Goal: Task Accomplishment & Management: Complete application form

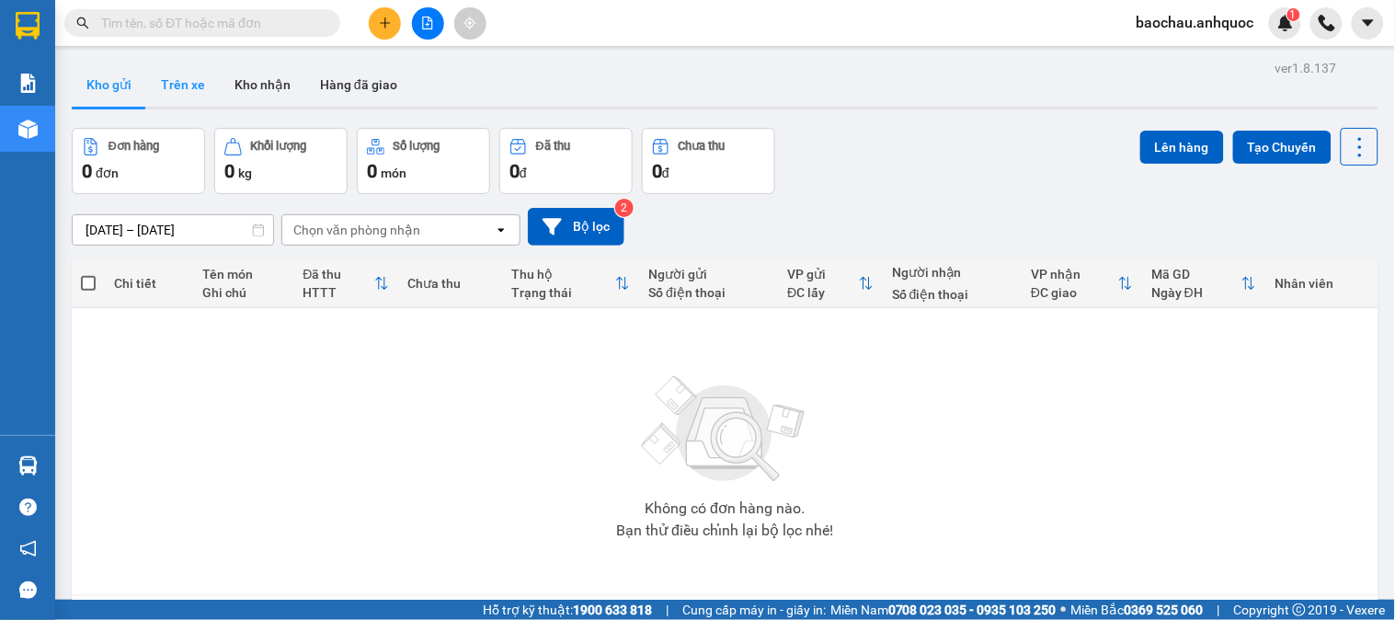
click at [212, 80] on button "Trên xe" at bounding box center [183, 85] width 74 height 44
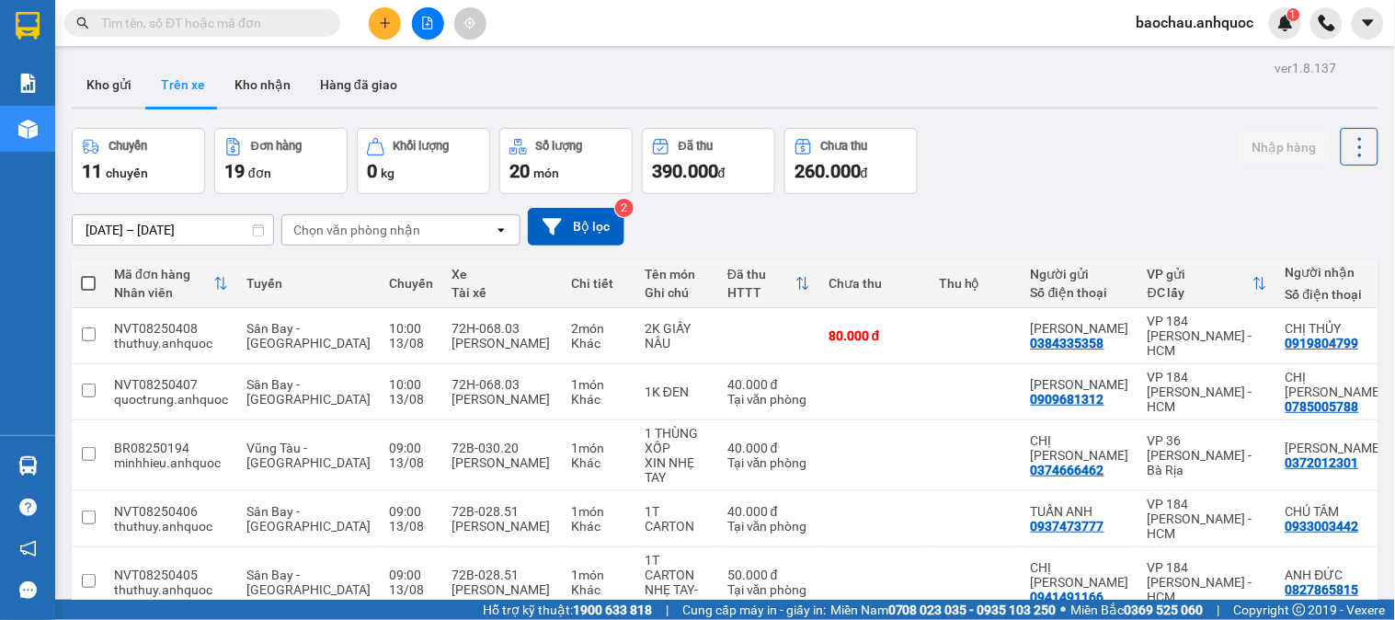
click at [382, 21] on icon "plus" at bounding box center [385, 23] width 13 height 13
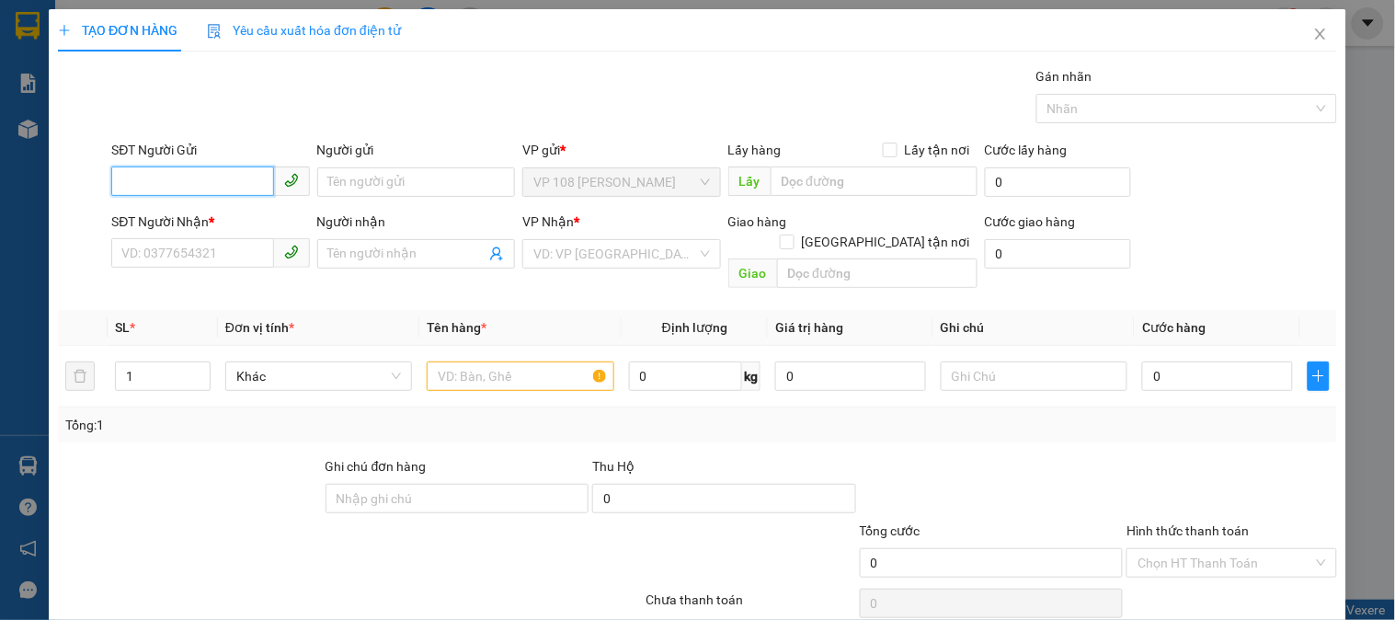
scroll to position [50, 0]
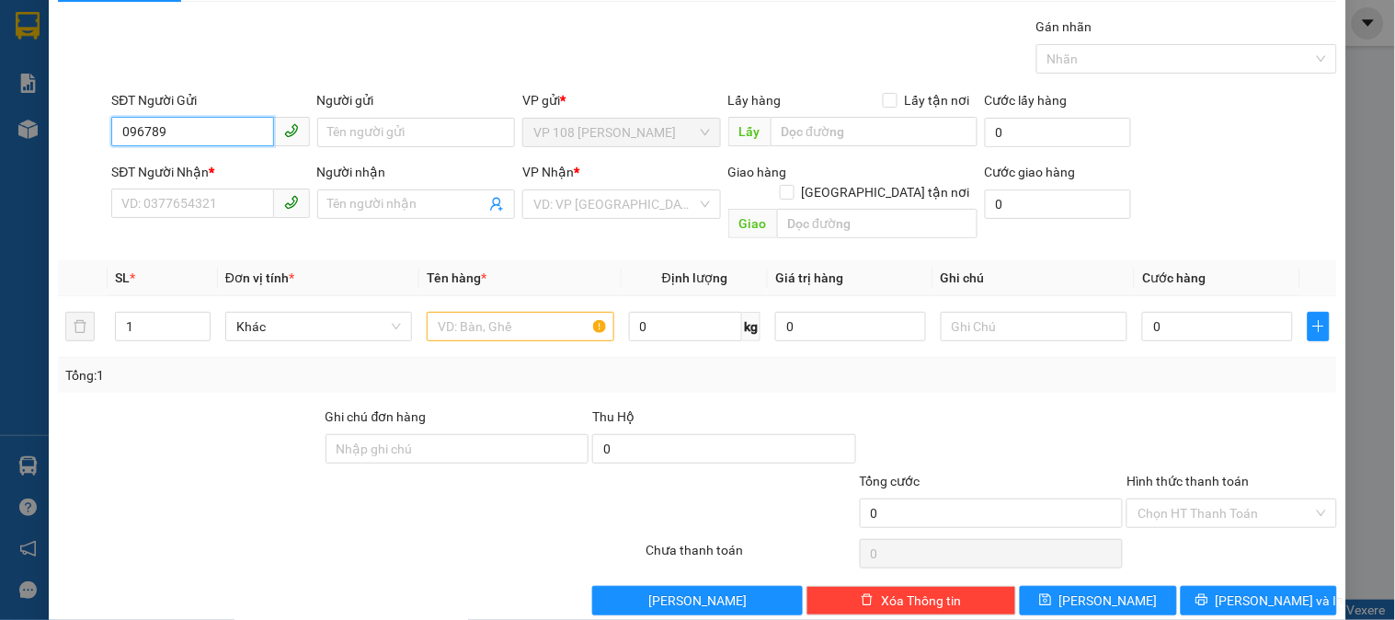
click at [189, 131] on input "096789" at bounding box center [192, 131] width 162 height 29
click at [218, 171] on div "0967895879 - BA HOAN VT" at bounding box center [208, 169] width 174 height 20
type input "0967895879"
type input "BA HOAN VT"
type input "0949489673"
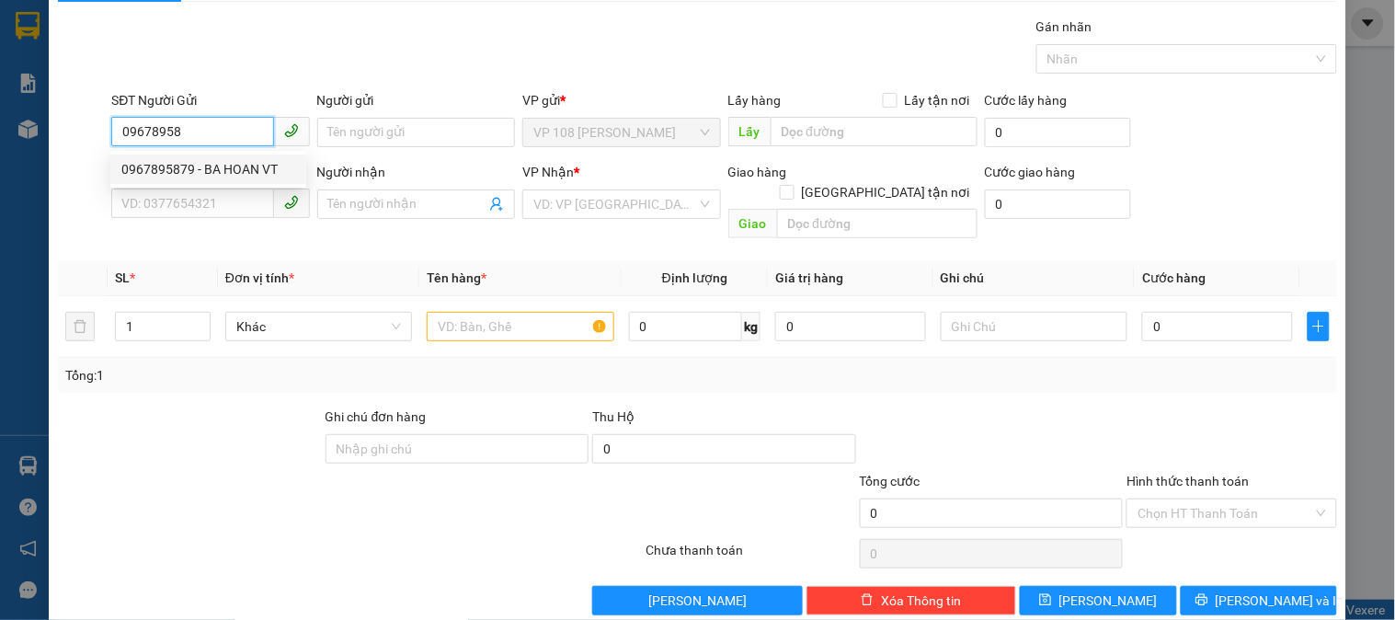
type input "C MY"
type input "VPNVT"
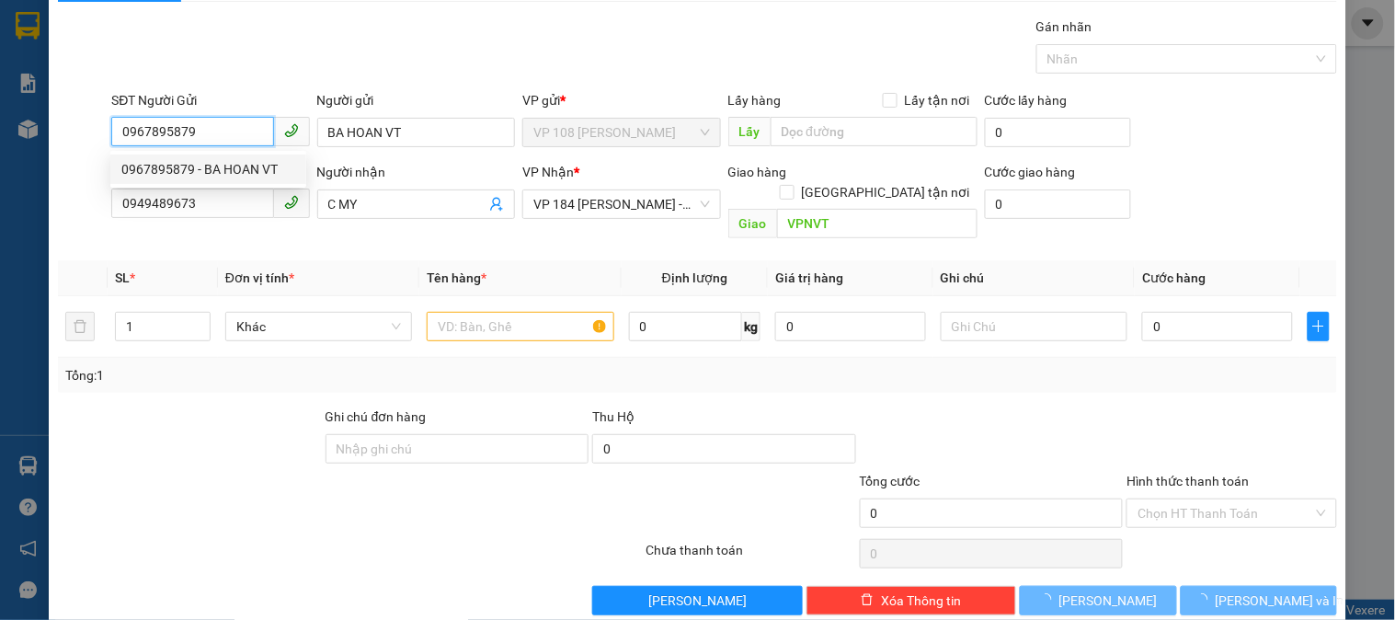
type input "50.000"
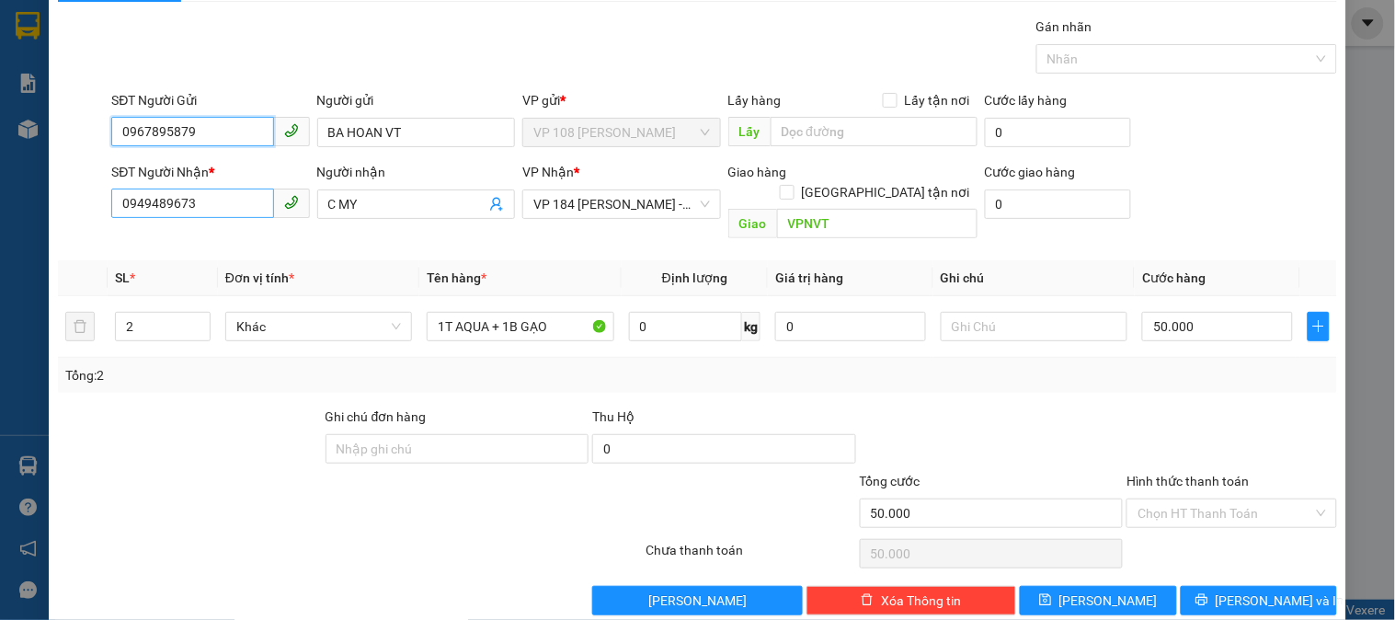
type input "0967895879"
drag, startPoint x: 240, startPoint y: 200, endPoint x: 86, endPoint y: 216, distance: 155.3
click at [86, 216] on div "SĐT Người Nhận * 0949489673 0949489673 Người nhận C MY VP Nhận * VP 184 [PERSON…" at bounding box center [697, 204] width 1283 height 85
type input "0398461838"
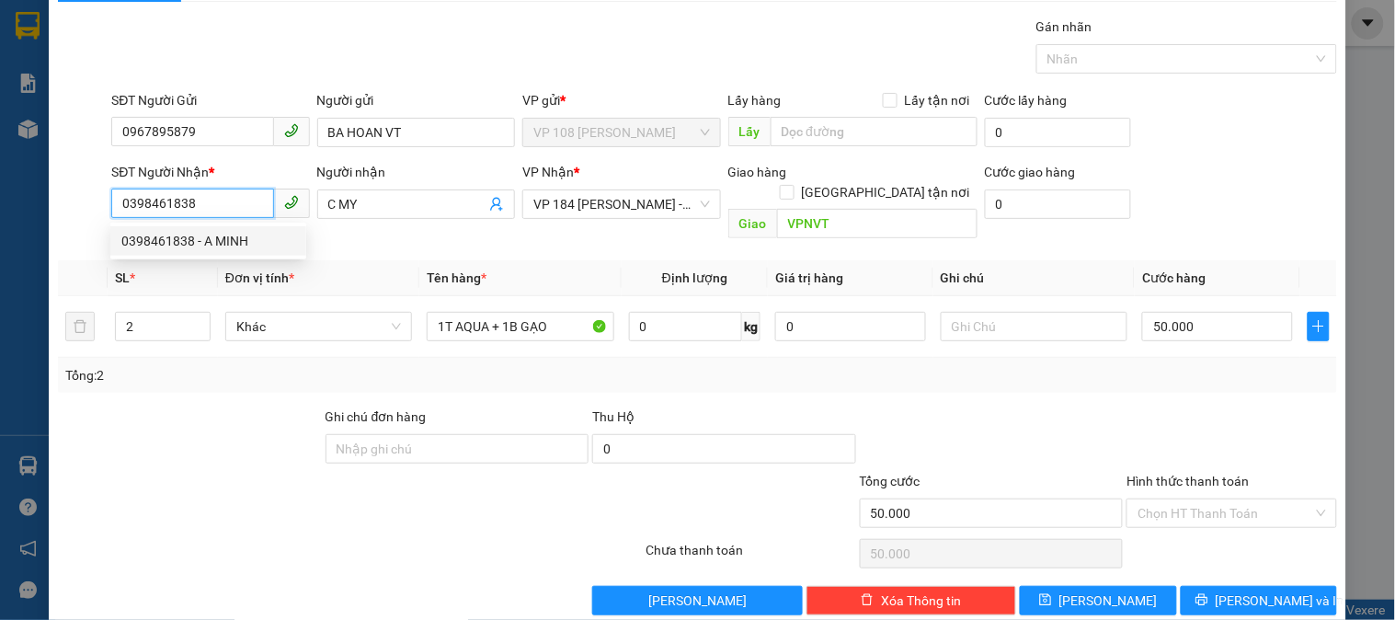
click at [215, 246] on div "0398461838 - A MINH" at bounding box center [208, 241] width 174 height 20
type input "A MINH"
type input "20.000"
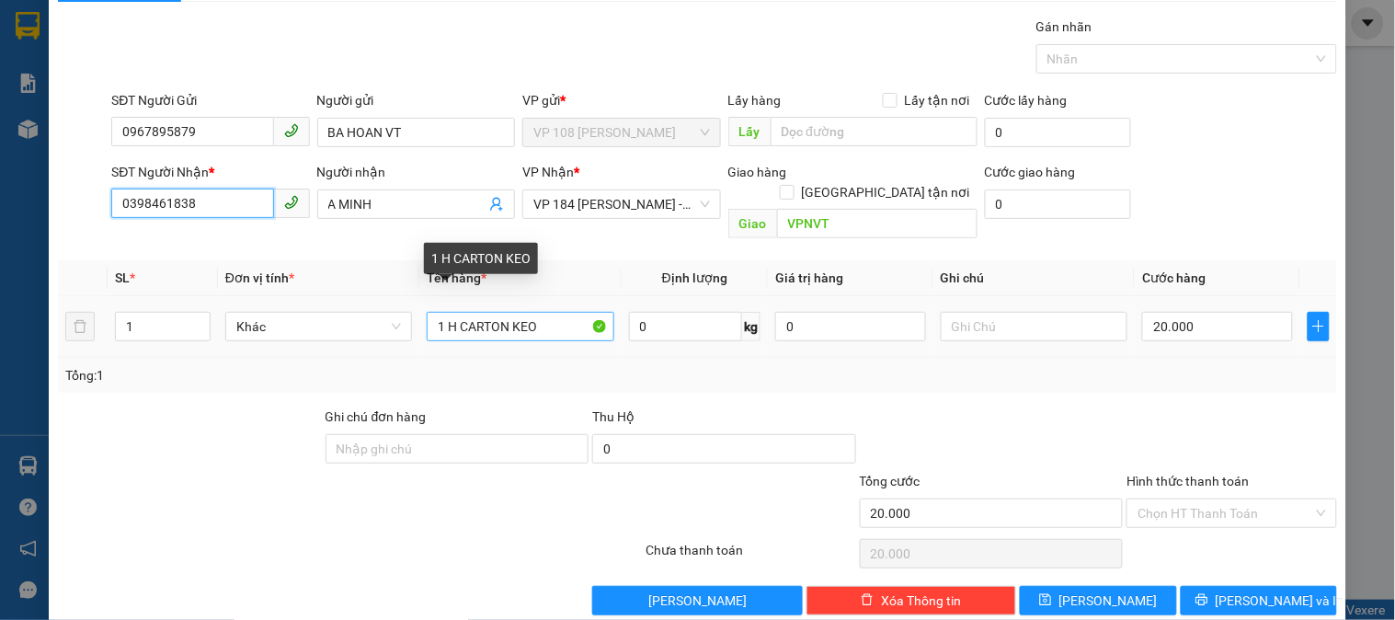
type input "0398461838"
drag, startPoint x: 562, startPoint y: 313, endPoint x: 418, endPoint y: 316, distance: 144.4
click at [419, 316] on td "1 H CARTON KEO" at bounding box center [519, 327] width 201 height 62
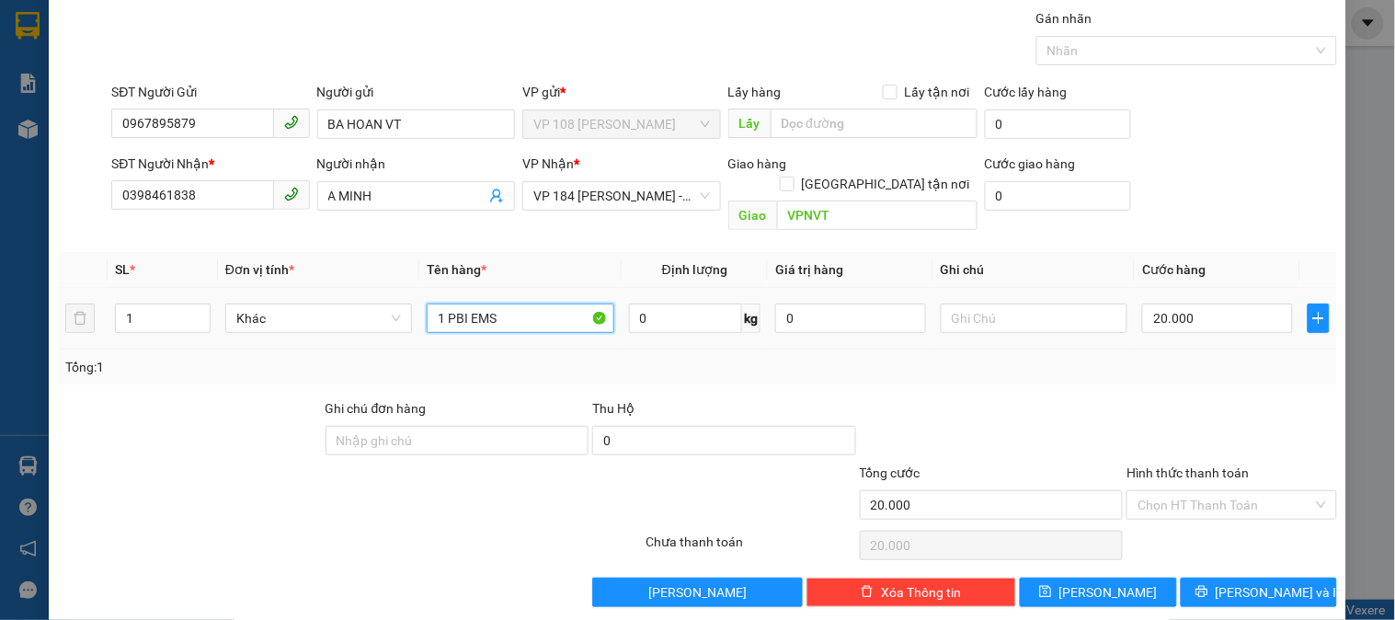
scroll to position [60, 0]
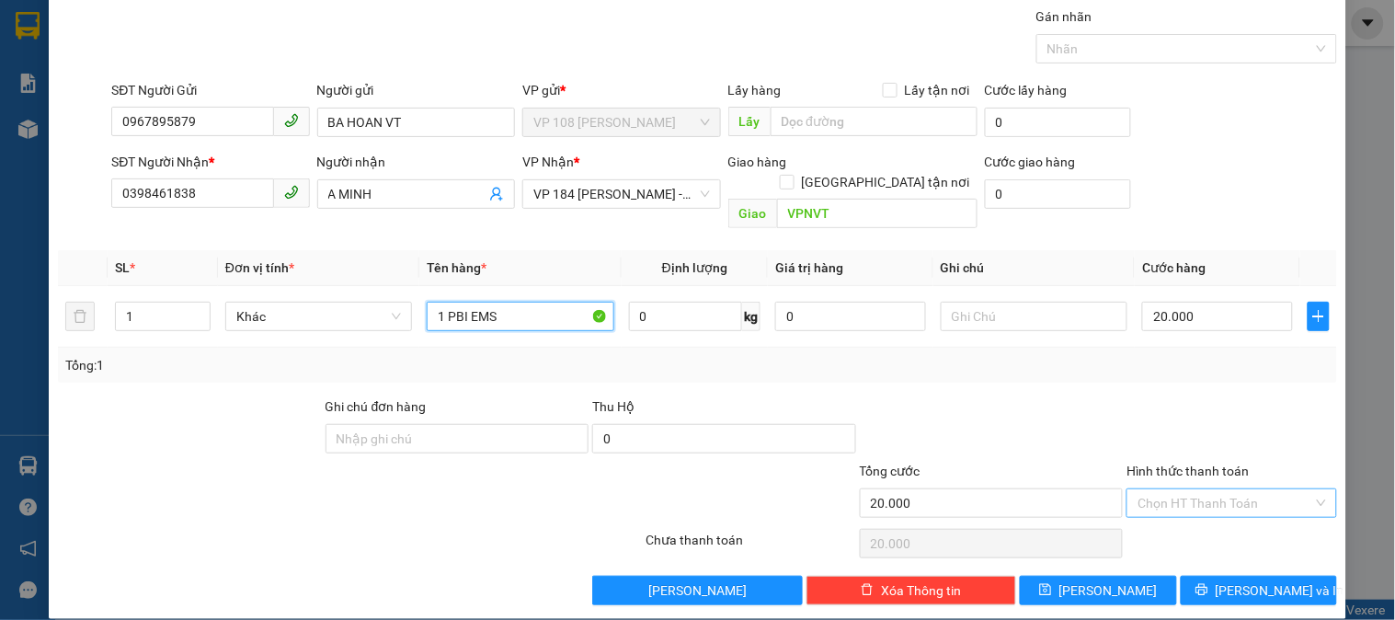
type input "1 PBI EMS"
click at [1155, 489] on input "Hình thức thanh toán" at bounding box center [1225, 503] width 175 height 28
click at [1186, 525] on div "Tại văn phòng" at bounding box center [1221, 520] width 186 height 20
type input "0"
click at [1245, 580] on span "[PERSON_NAME] và In" at bounding box center [1280, 590] width 129 height 20
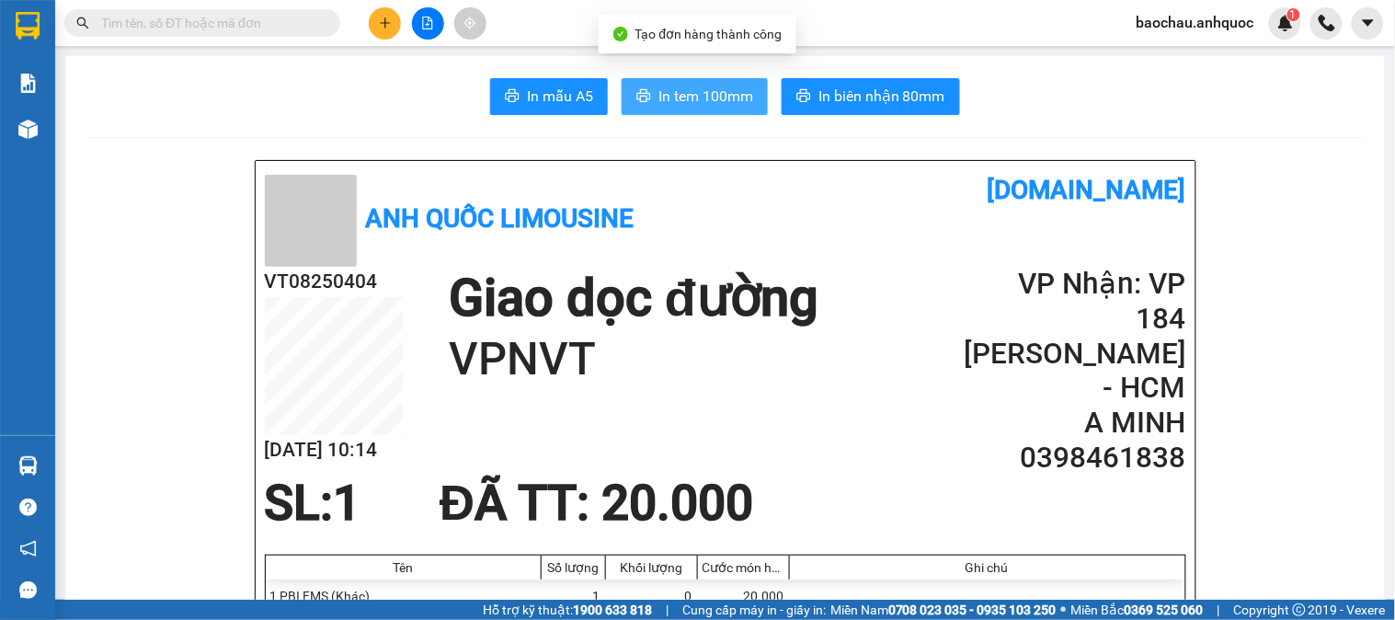
click at [646, 90] on button "In tem 100mm" at bounding box center [695, 96] width 146 height 37
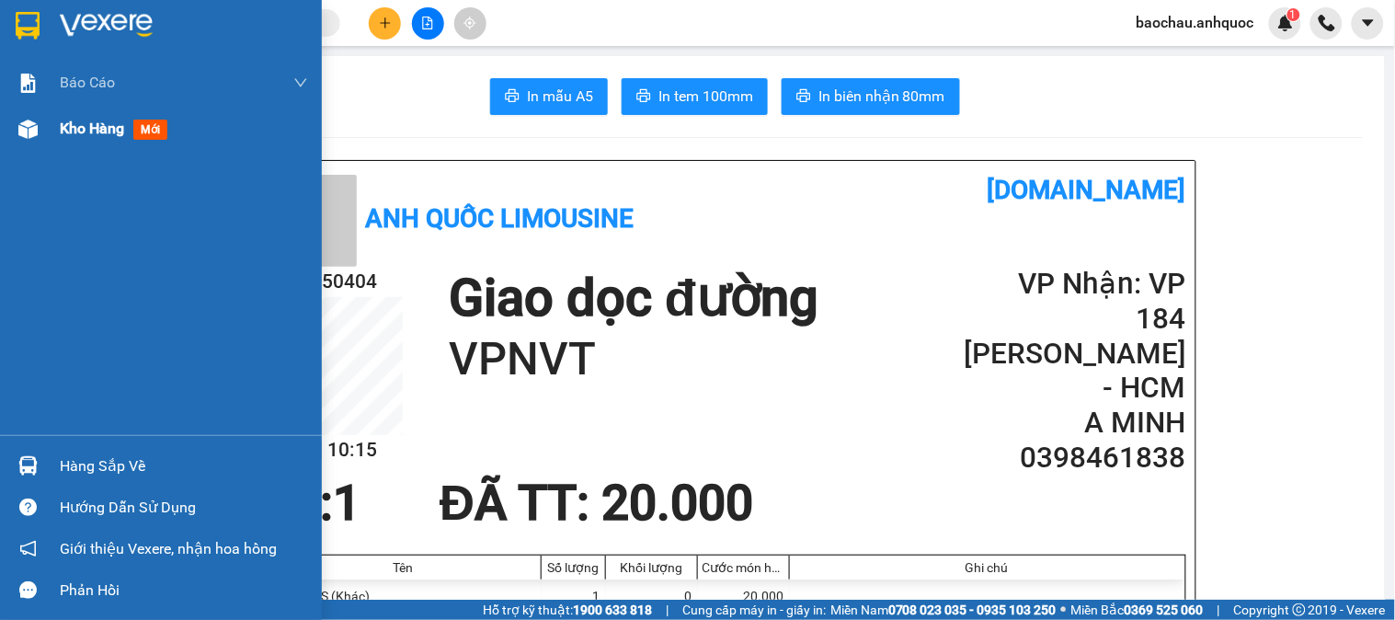
click at [38, 121] on div at bounding box center [28, 129] width 32 height 32
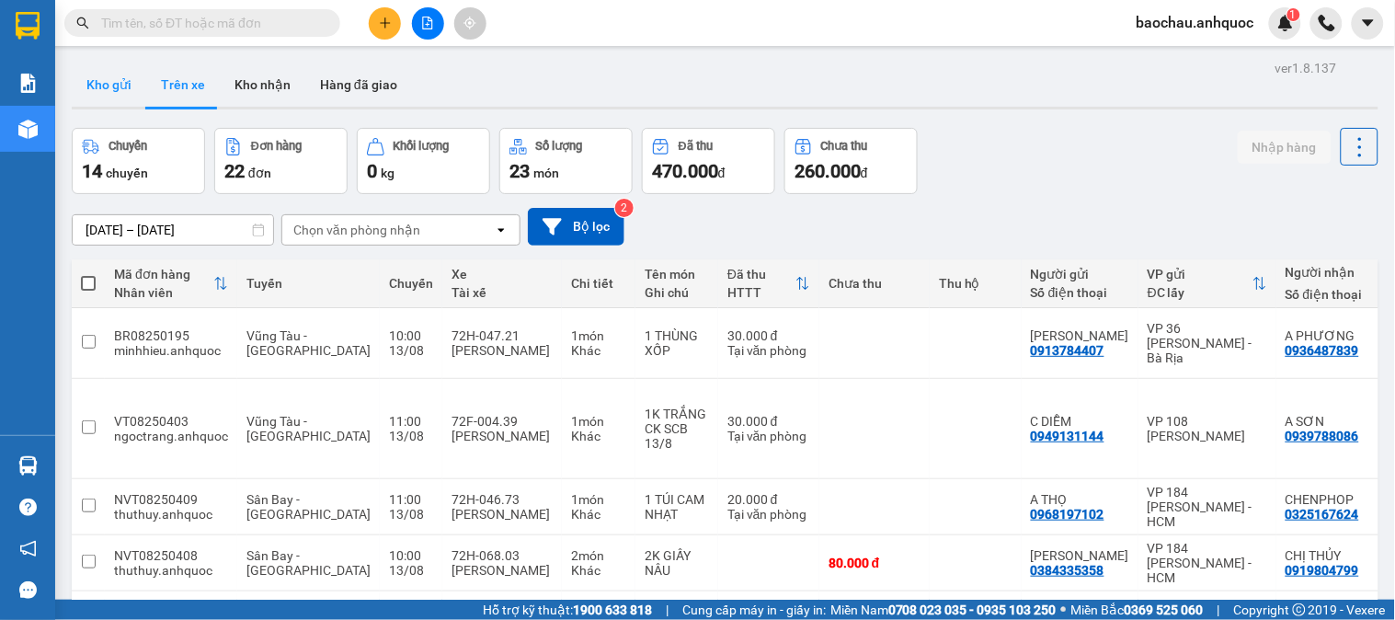
click at [118, 84] on button "Kho gửi" at bounding box center [109, 85] width 74 height 44
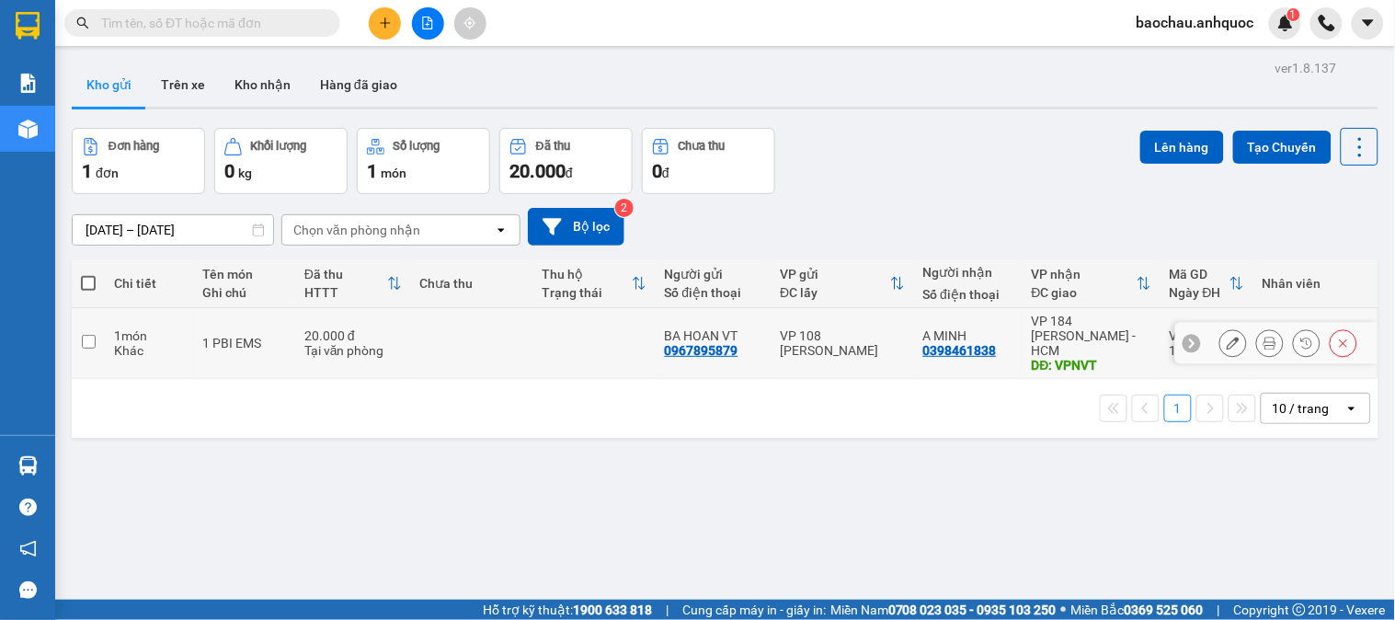
click at [105, 338] on td "1 món Khác" at bounding box center [149, 343] width 88 height 71
checkbox input "true"
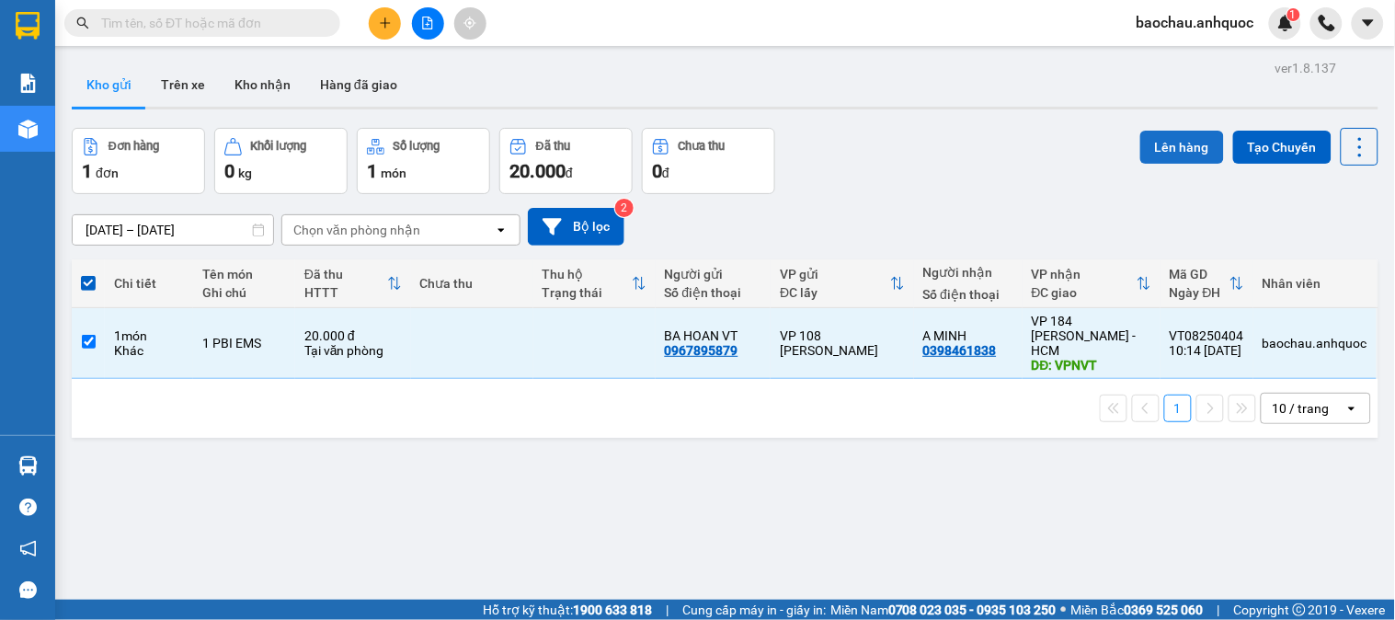
click at [1197, 144] on button "Lên hàng" at bounding box center [1182, 147] width 84 height 33
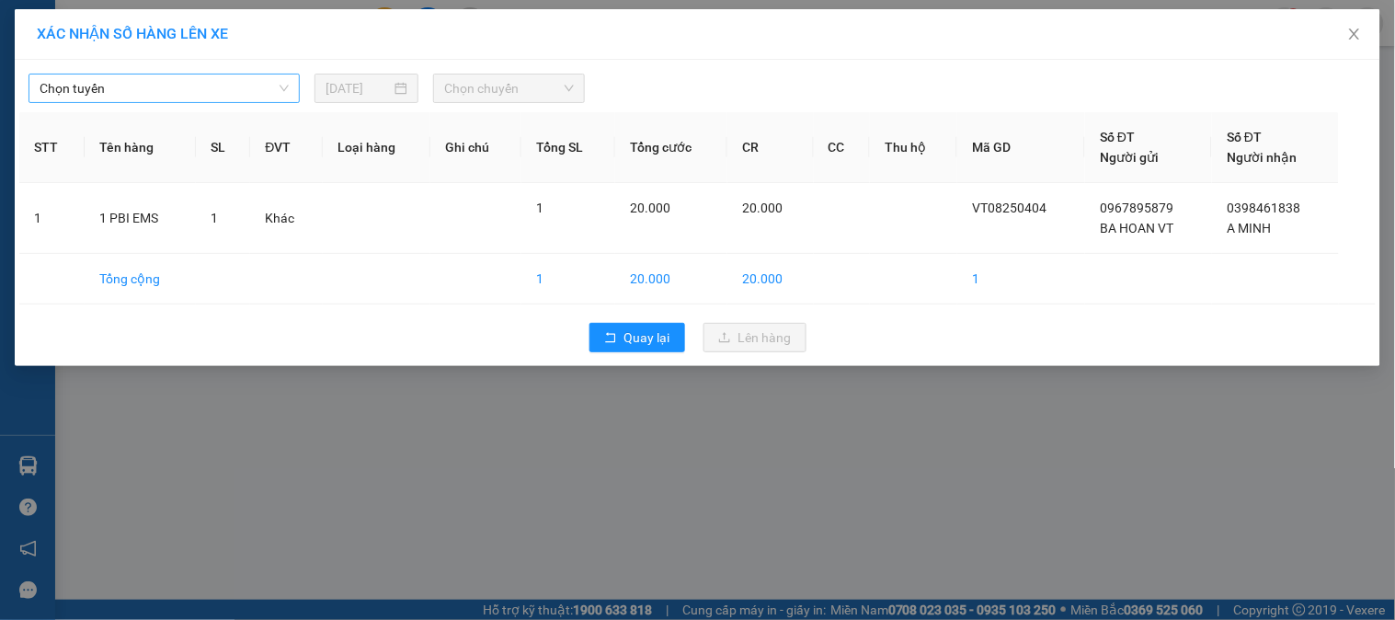
click at [184, 96] on span "Chọn tuyến" at bounding box center [164, 88] width 249 height 28
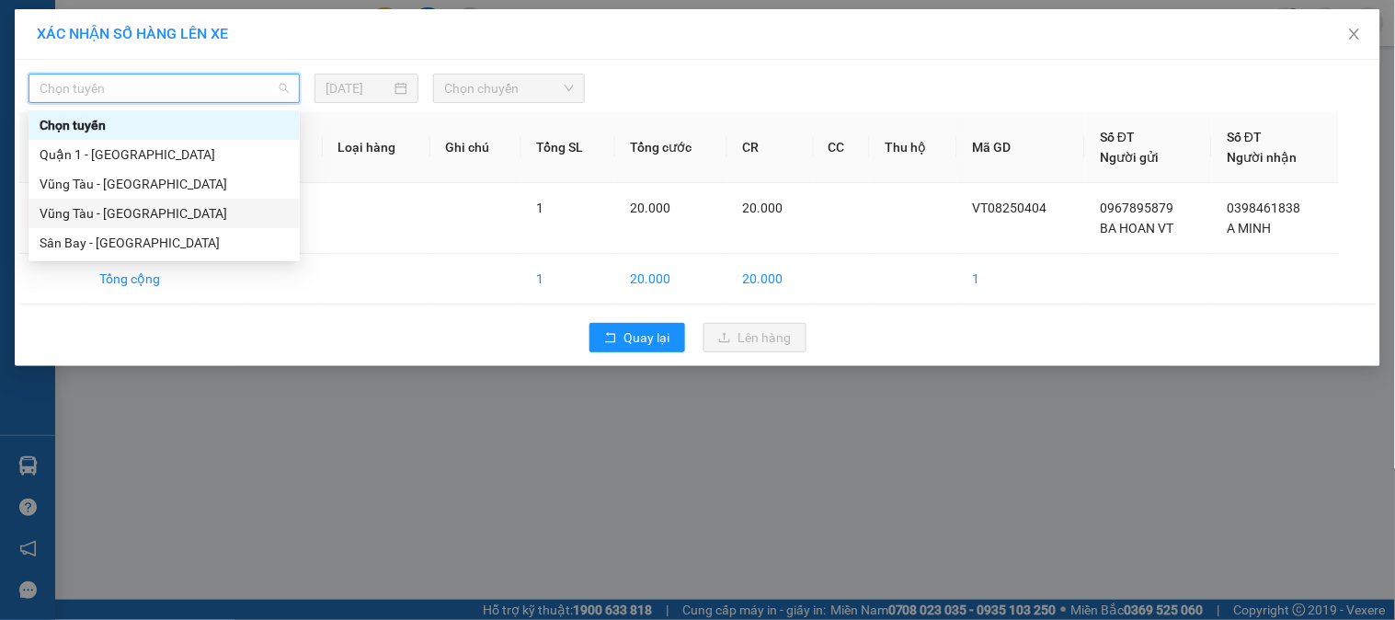
click at [145, 212] on div "Vũng Tàu - [GEOGRAPHIC_DATA]" at bounding box center [164, 213] width 249 height 20
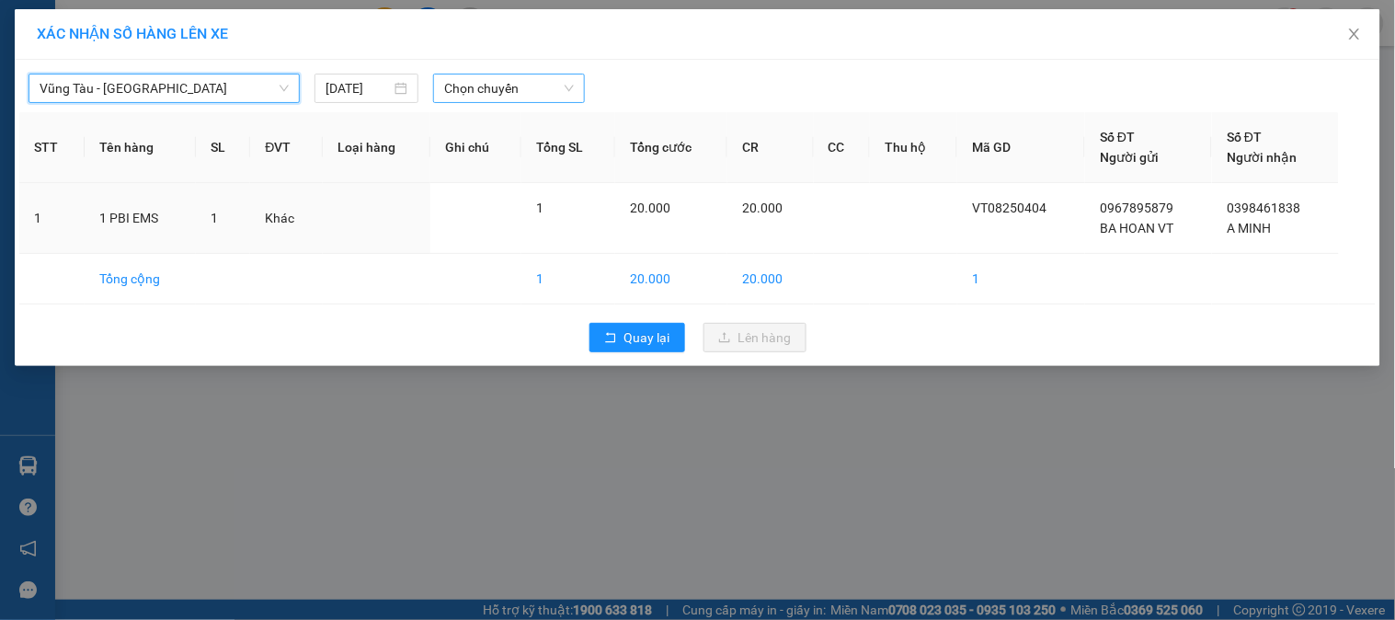
click at [437, 86] on div "Chọn chuyến" at bounding box center [509, 88] width 152 height 29
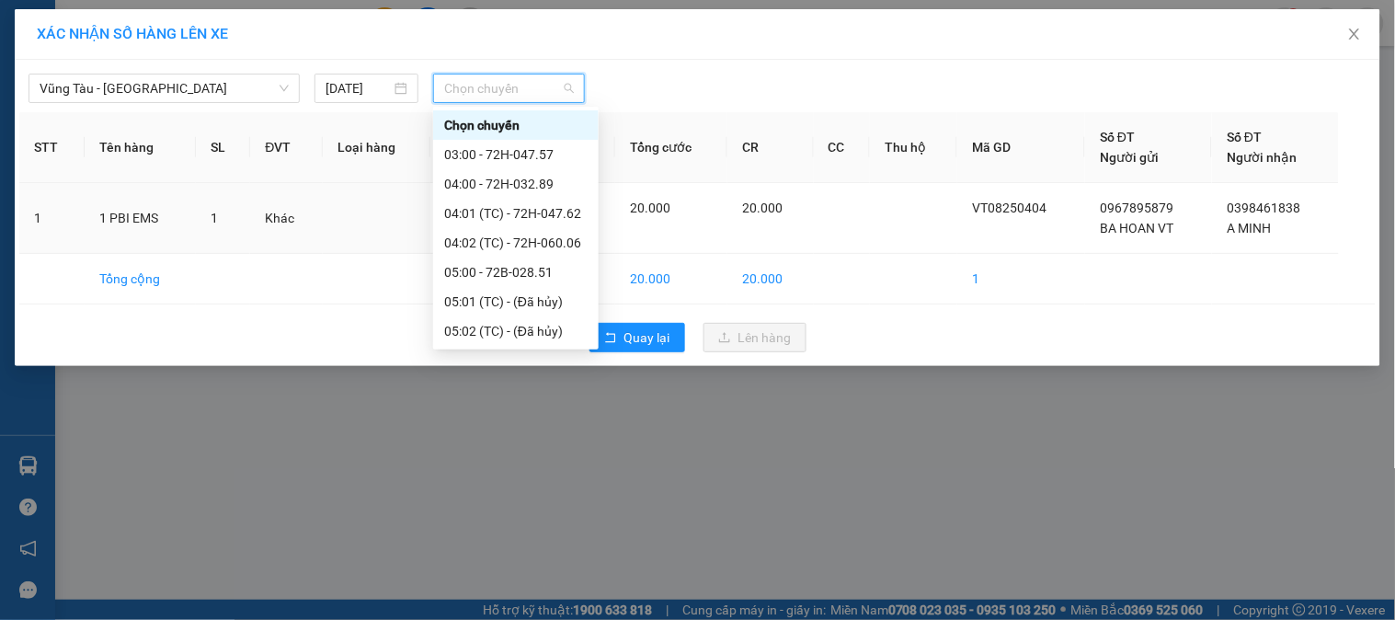
click at [502, 71] on div "Vũng Tàu - [GEOGRAPHIC_DATA] [DATE] Chọn chuyến" at bounding box center [697, 83] width 1357 height 39
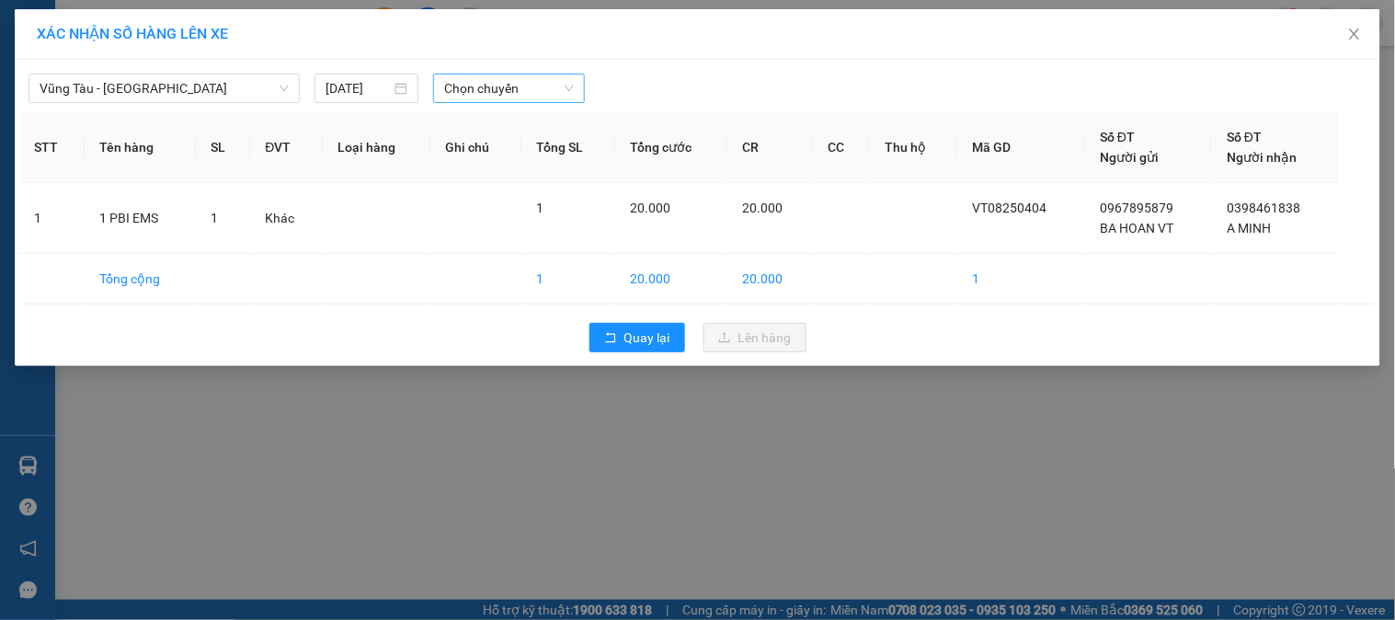
click at [511, 86] on span "Chọn chuyến" at bounding box center [509, 88] width 130 height 28
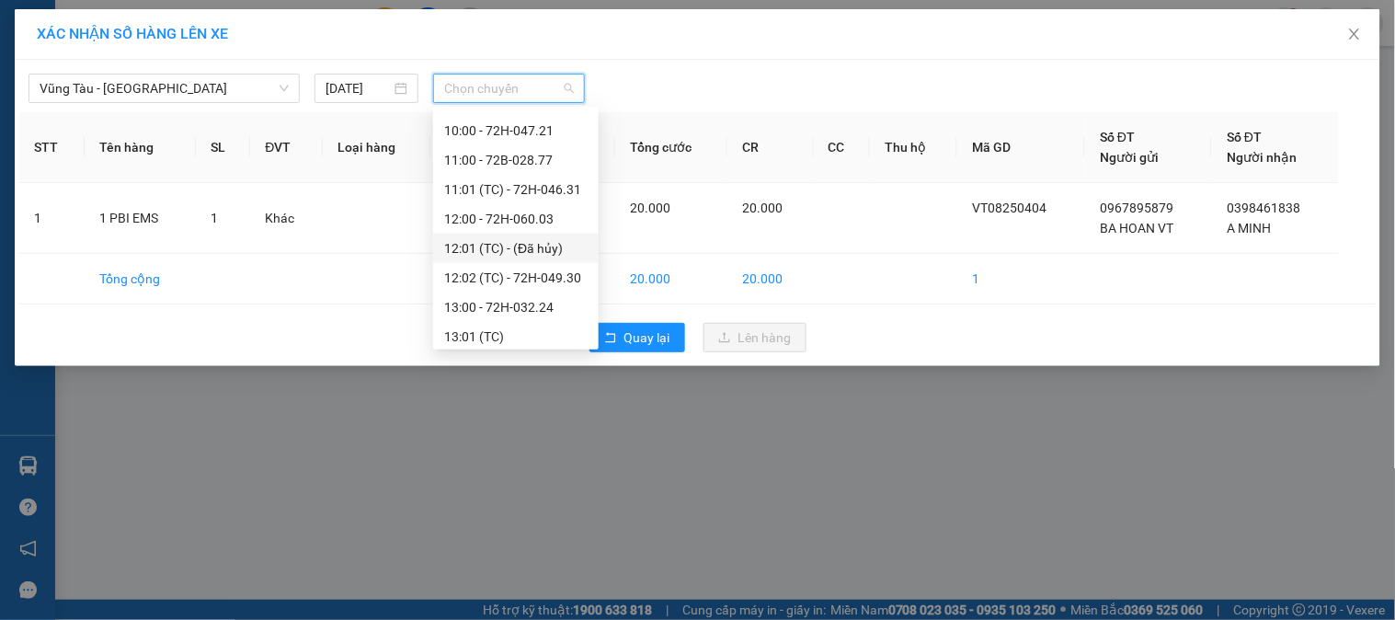
scroll to position [408, 0]
click at [494, 182] on div "11:00 - 72B-028.77" at bounding box center [515, 187] width 143 height 20
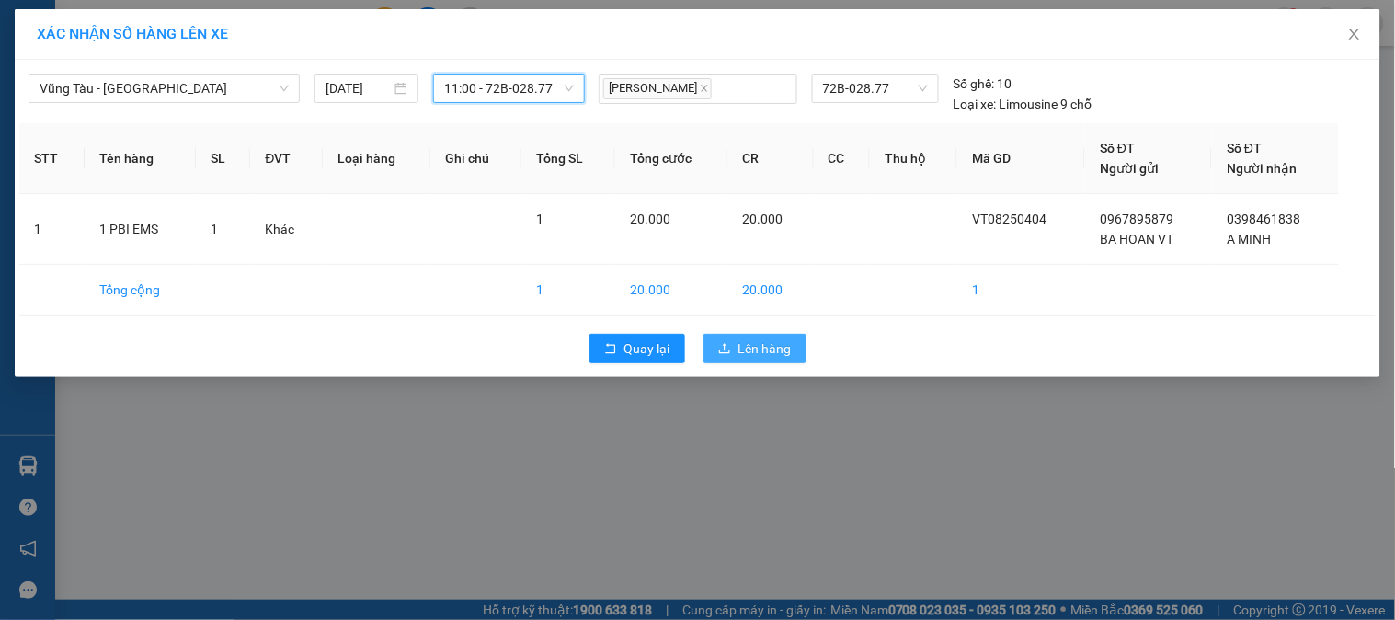
click at [736, 348] on button "Lên hàng" at bounding box center [755, 348] width 103 height 29
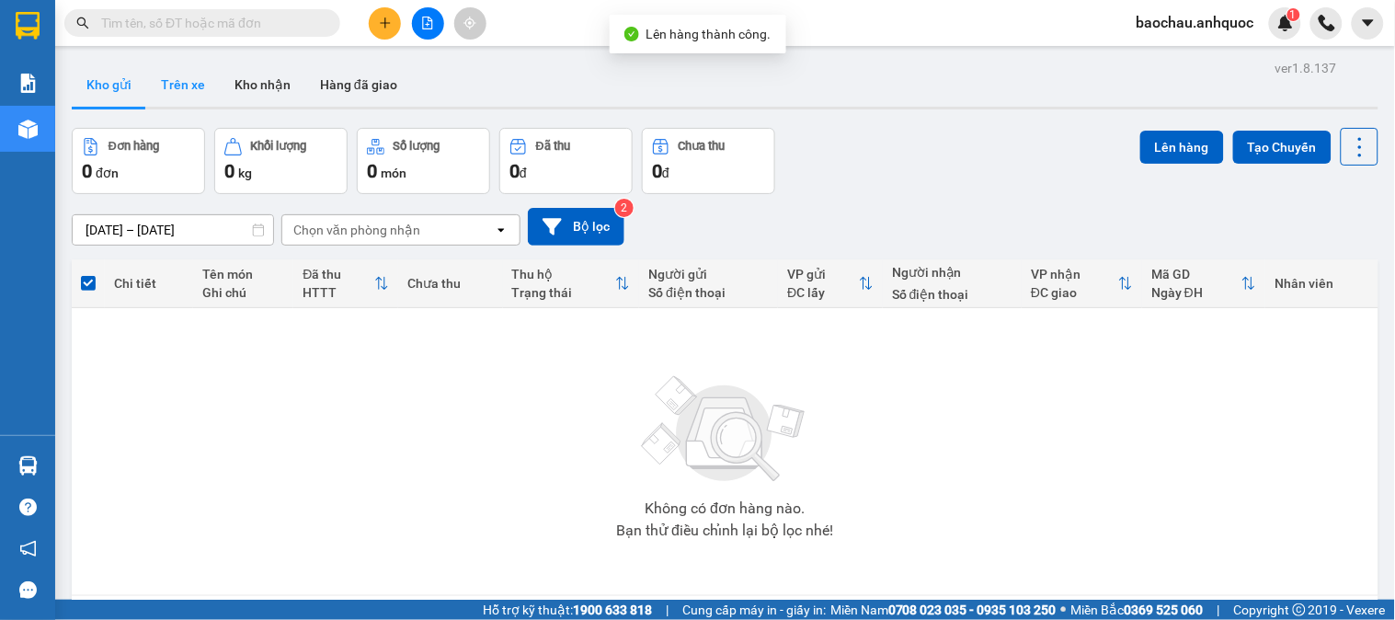
click at [193, 93] on button "Trên xe" at bounding box center [183, 85] width 74 height 44
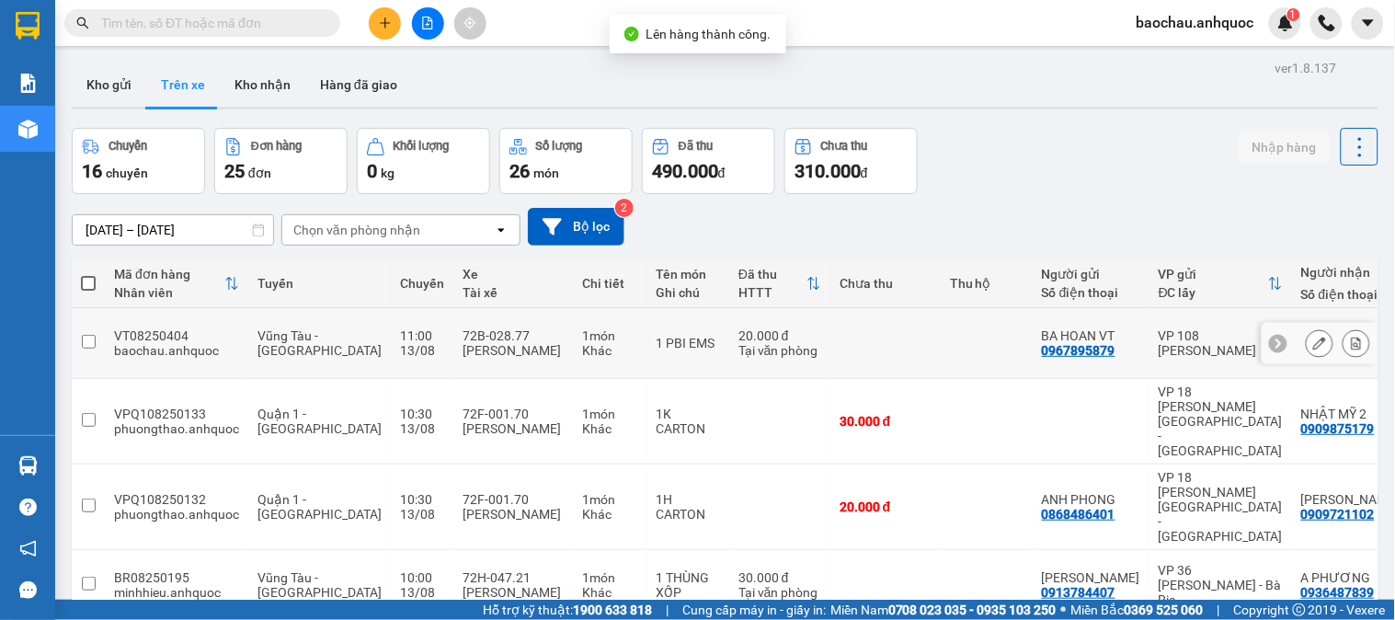
click at [1344, 327] on button at bounding box center [1357, 343] width 26 height 32
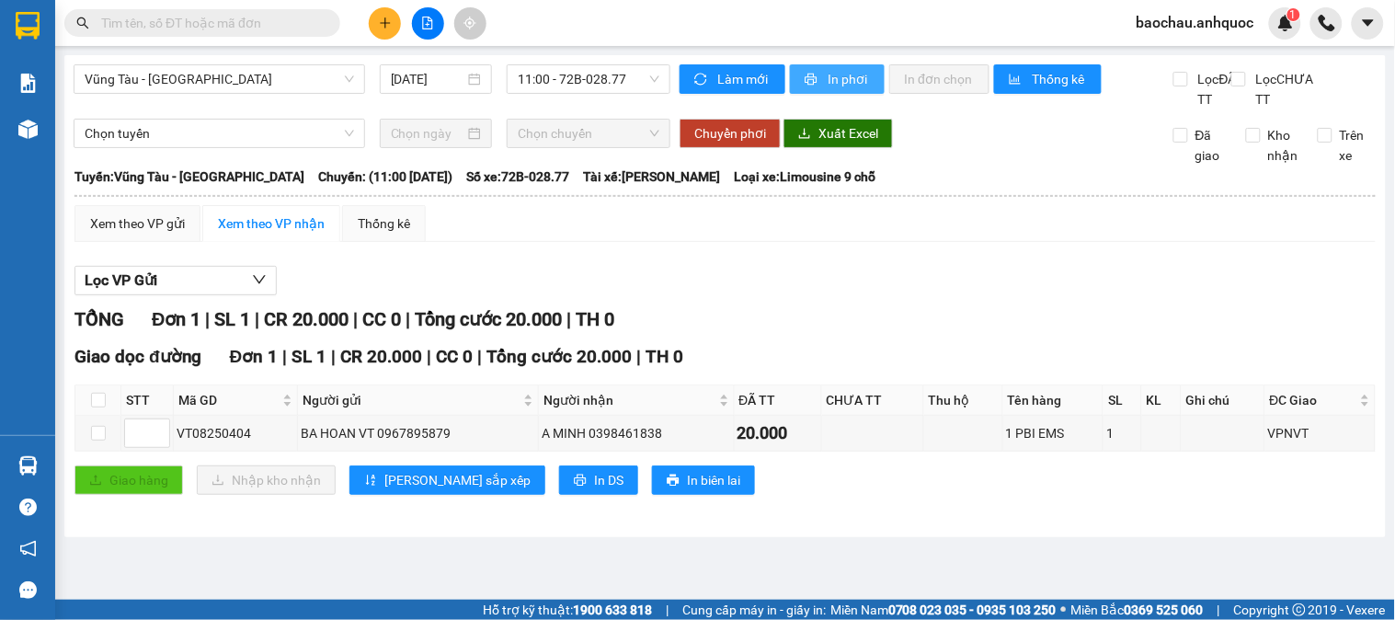
click at [841, 81] on span "In phơi" at bounding box center [849, 79] width 42 height 20
click at [839, 80] on span "In phơi" at bounding box center [849, 79] width 42 height 20
click at [828, 75] on span "In phơi" at bounding box center [849, 79] width 42 height 20
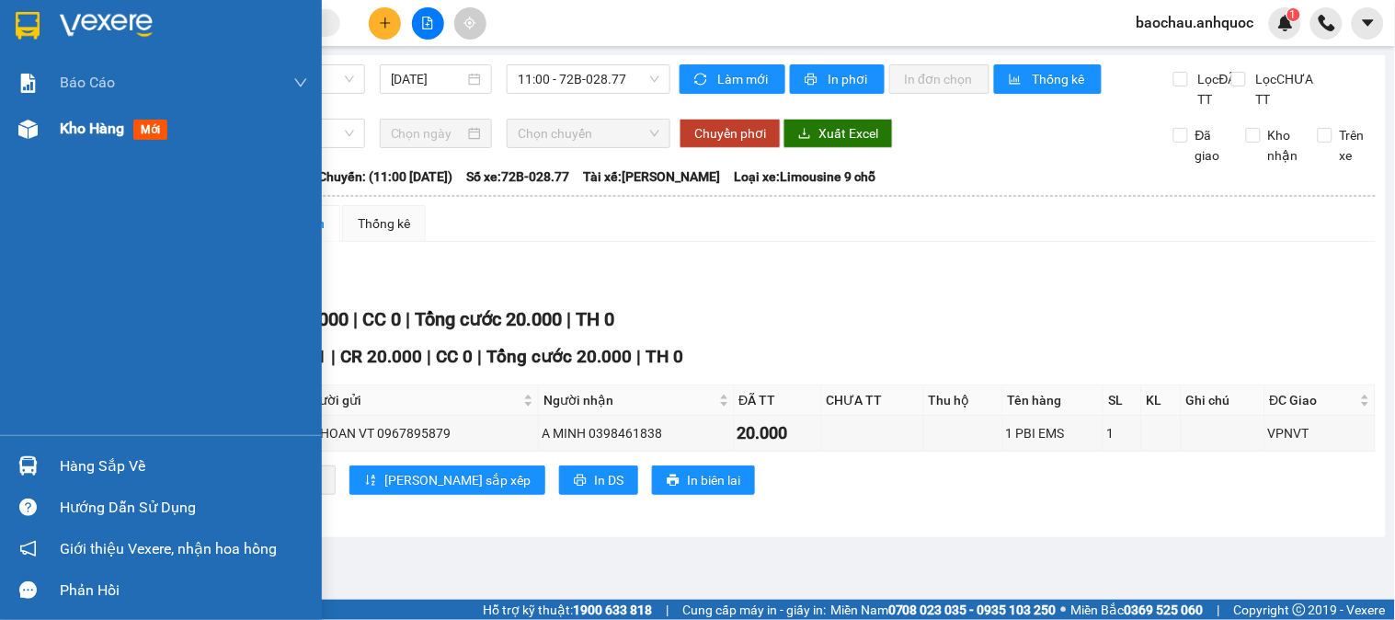
click at [28, 124] on img at bounding box center [27, 129] width 19 height 19
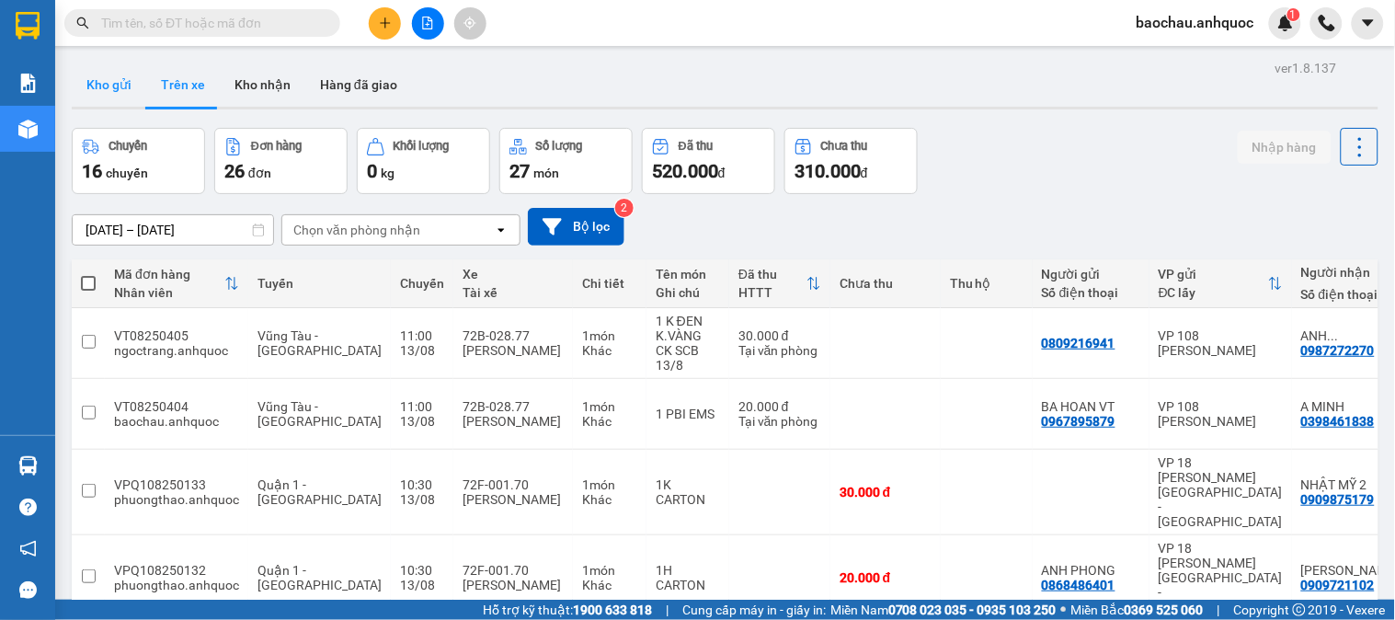
click at [124, 87] on button "Kho gửi" at bounding box center [109, 85] width 74 height 44
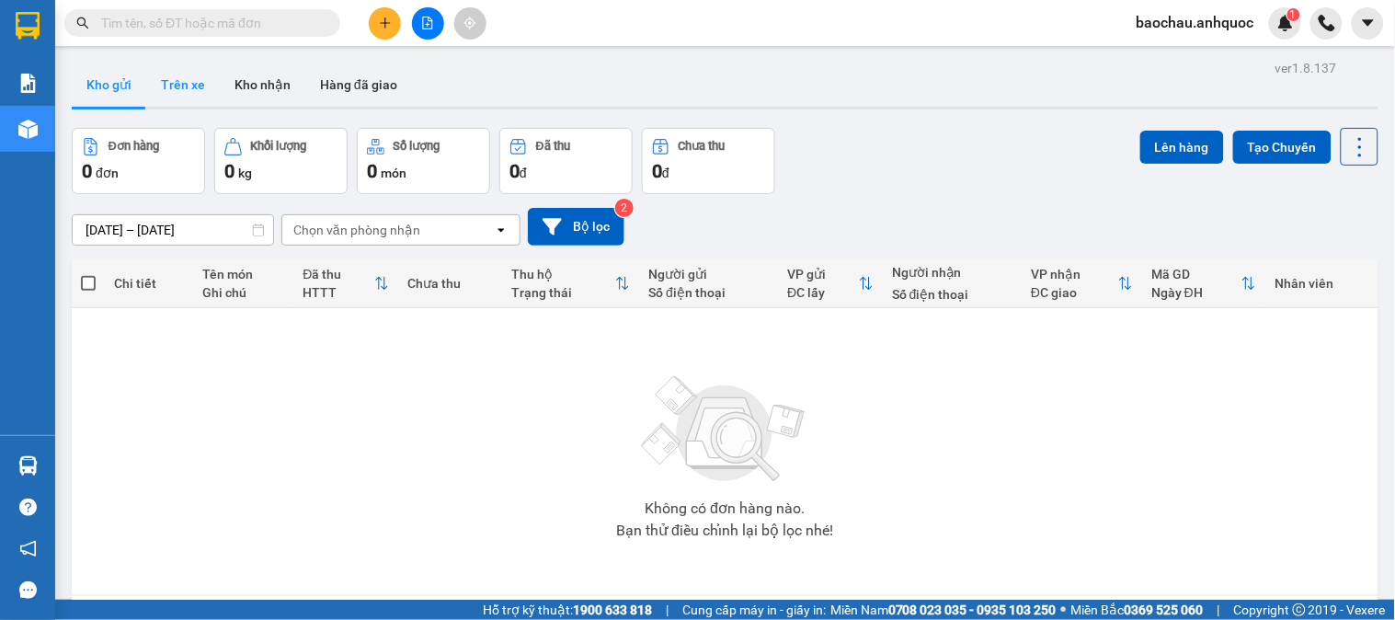
click at [186, 88] on button "Trên xe" at bounding box center [183, 85] width 74 height 44
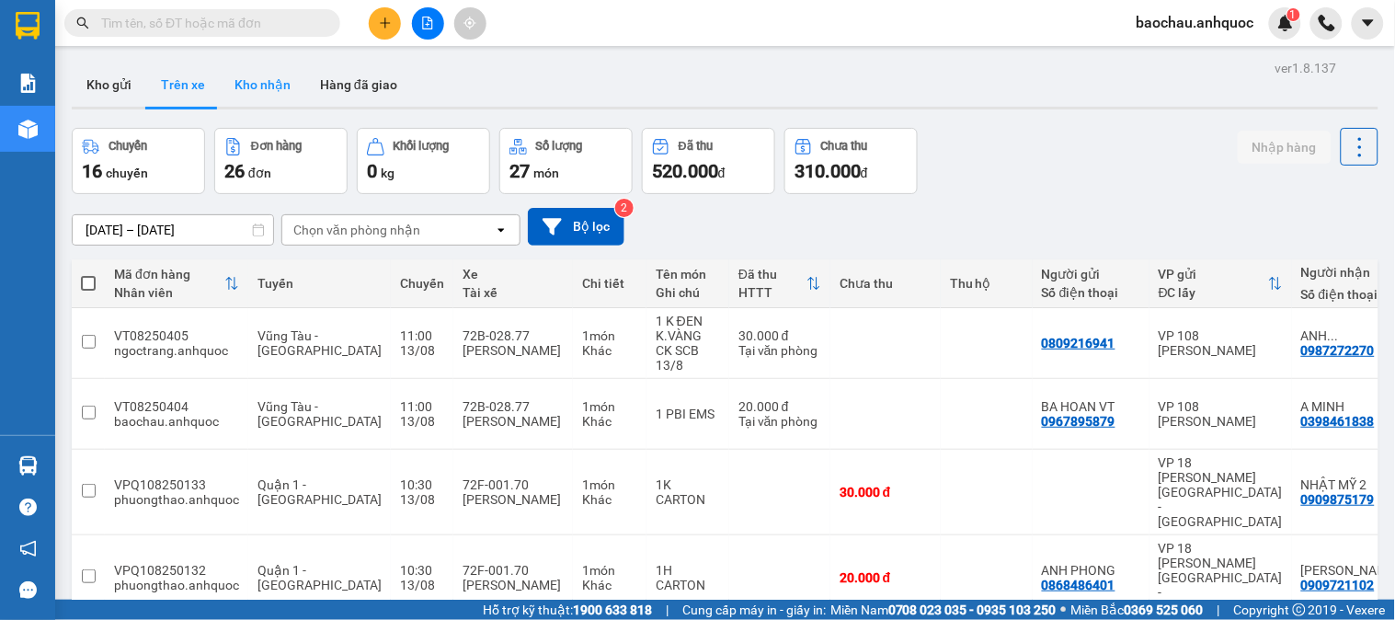
click at [280, 79] on button "Kho nhận" at bounding box center [263, 85] width 86 height 44
click at [280, 78] on button "Kho nhận" at bounding box center [263, 85] width 86 height 44
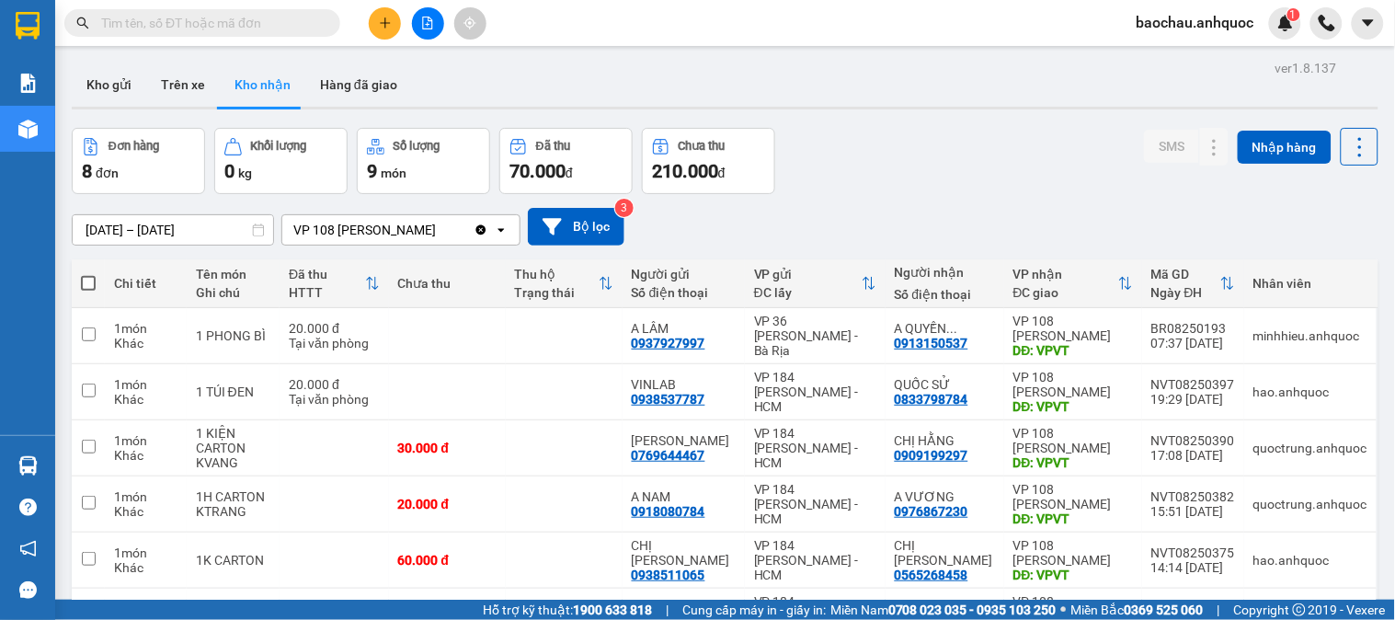
click at [220, 63] on button "Kho nhận" at bounding box center [263, 85] width 86 height 44
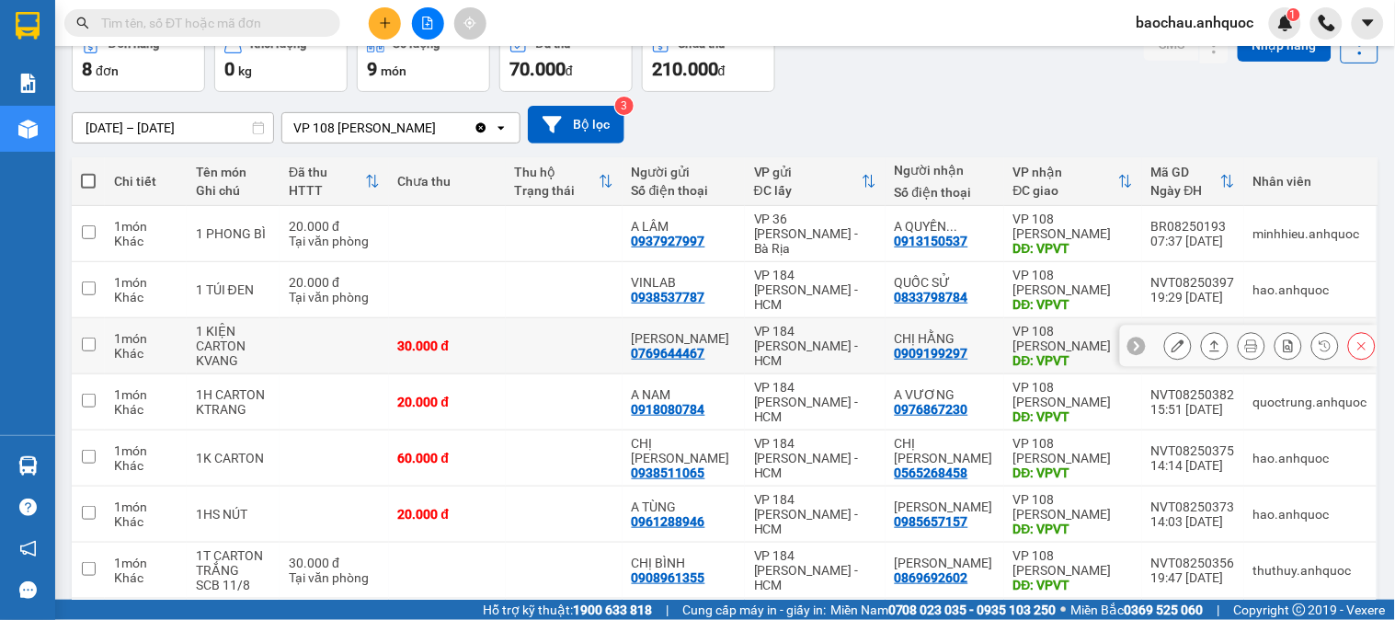
click at [1172, 343] on icon at bounding box center [1178, 345] width 13 height 13
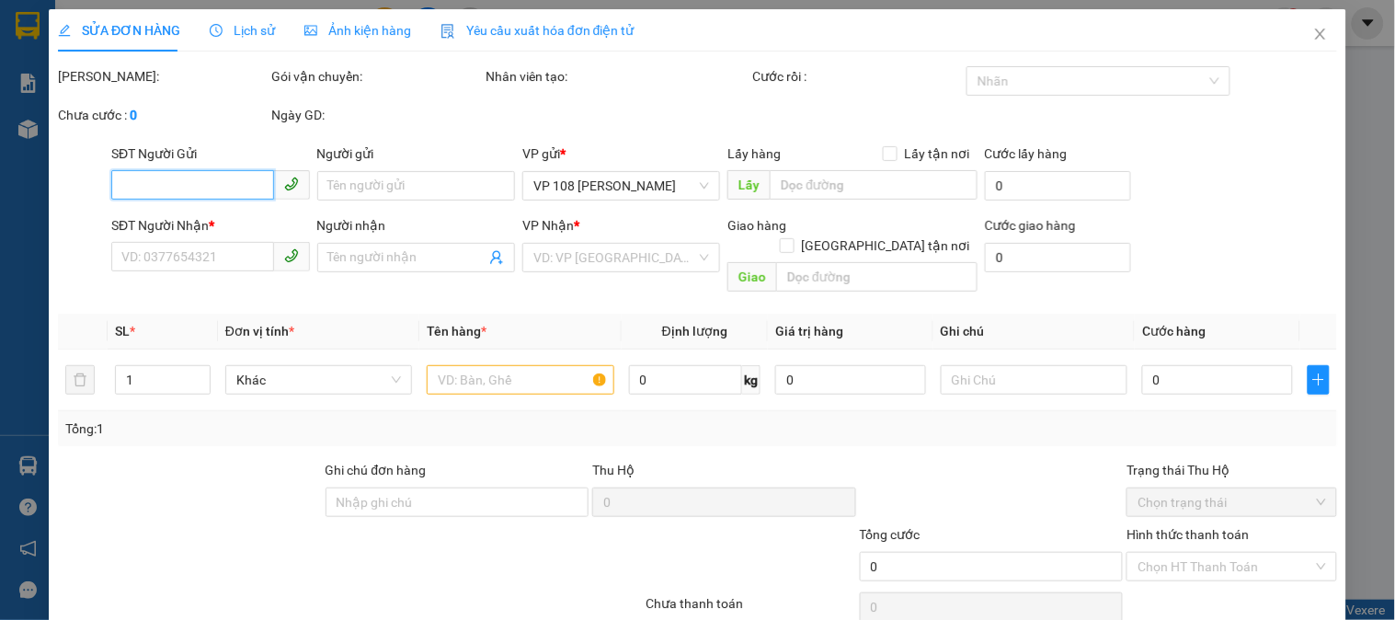
type input "0769644467"
type input "[PERSON_NAME]"
type input "0909199297"
type input "CHỊ HẰNG"
type input "VPVT"
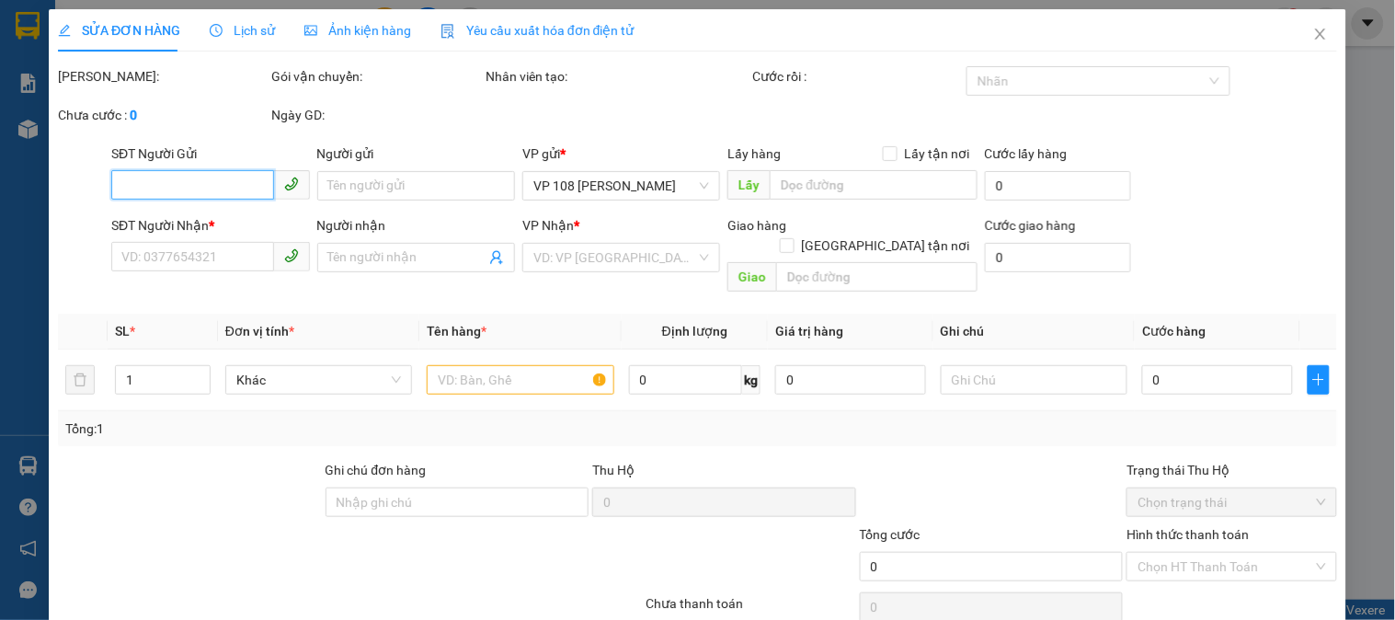
type input "30.000"
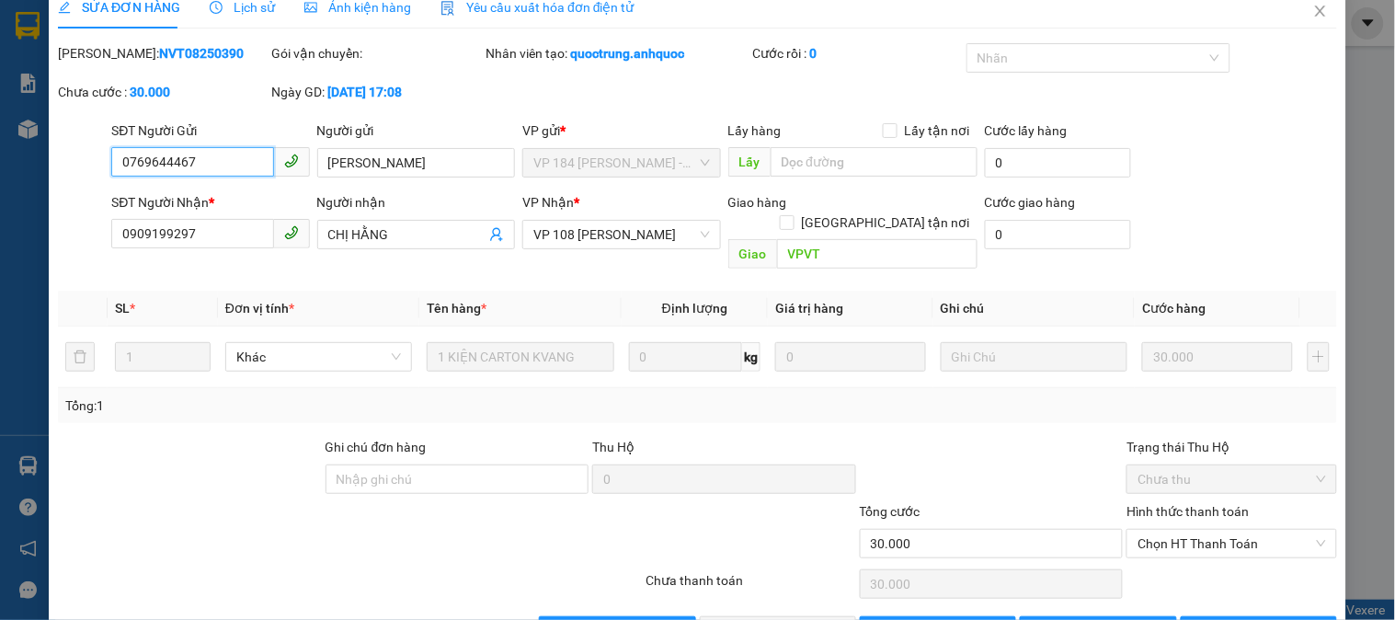
scroll to position [64, 0]
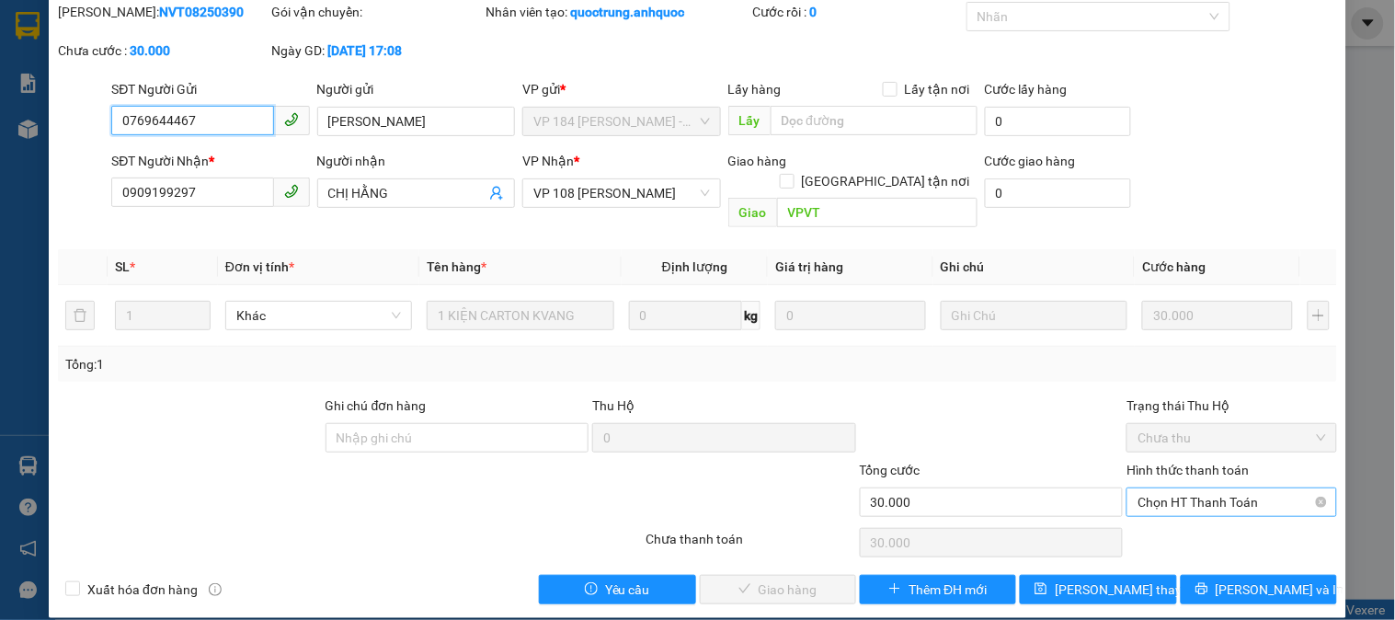
click at [1170, 488] on span "Chọn HT Thanh Toán" at bounding box center [1232, 502] width 188 height 28
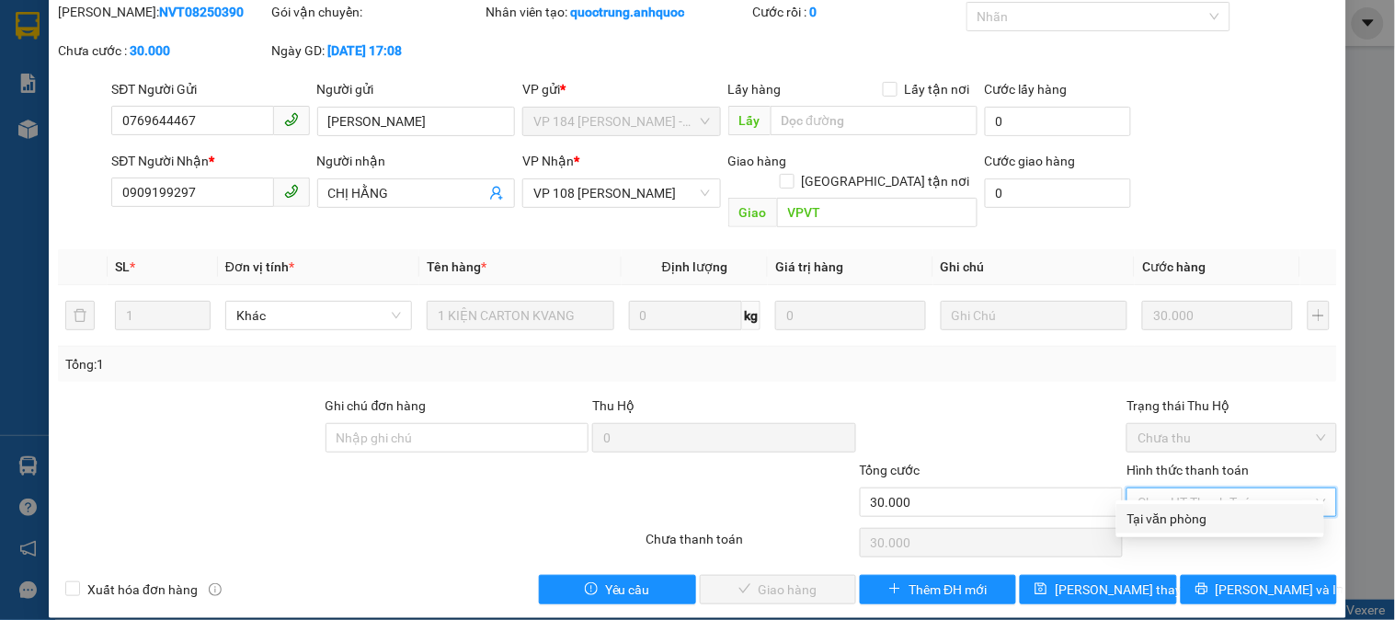
click at [1164, 509] on div "Tại văn phòng" at bounding box center [1221, 519] width 186 height 20
type input "0"
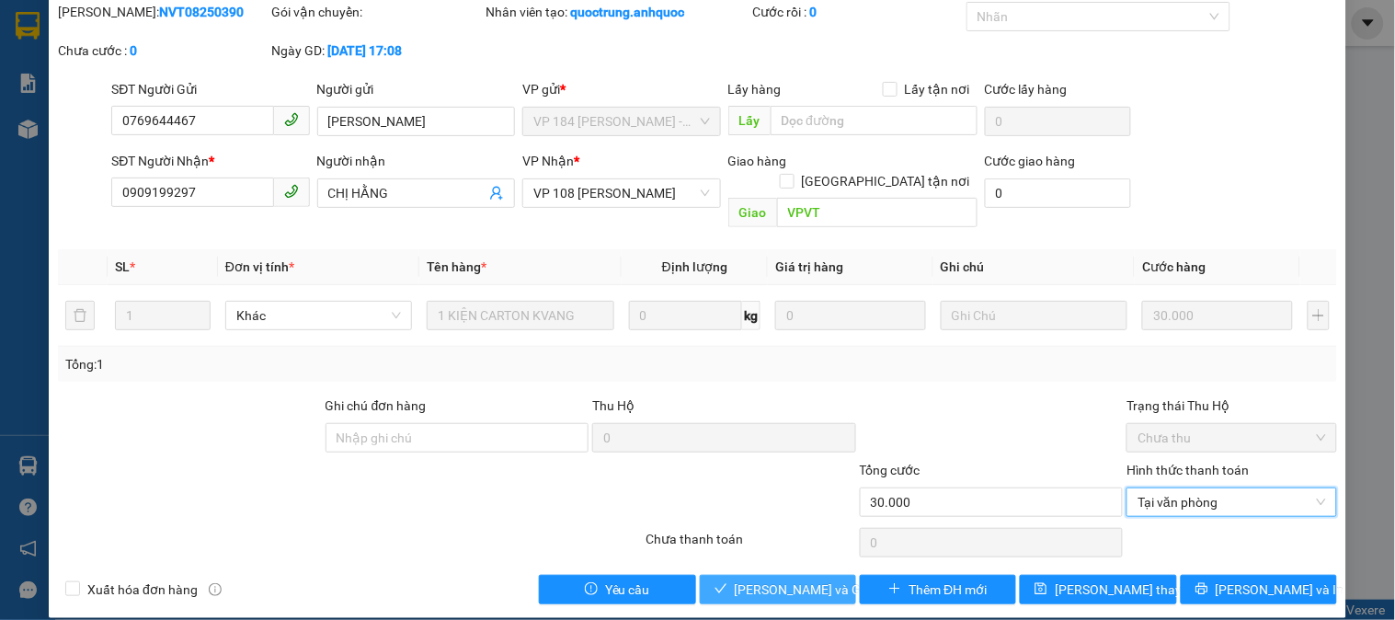
drag, startPoint x: 798, startPoint y: 563, endPoint x: 249, endPoint y: 14, distance: 776.5
click at [796, 579] on span "[PERSON_NAME] và Giao hàng" at bounding box center [823, 589] width 177 height 20
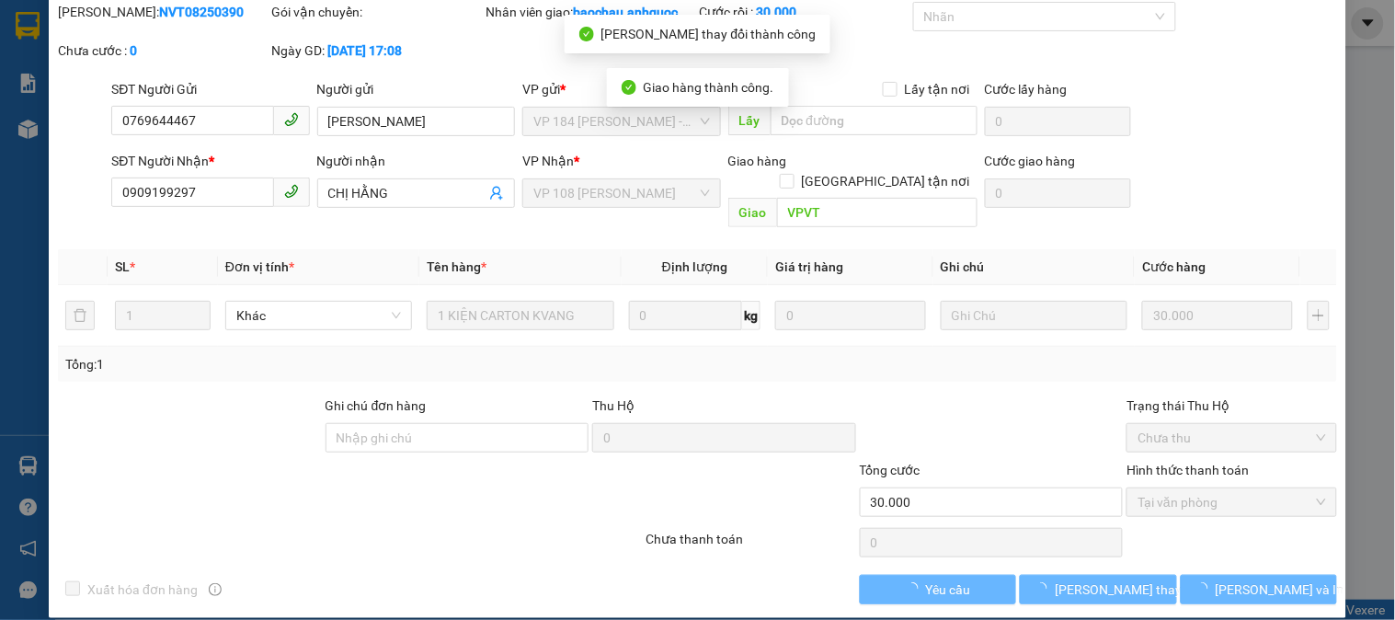
scroll to position [0, 0]
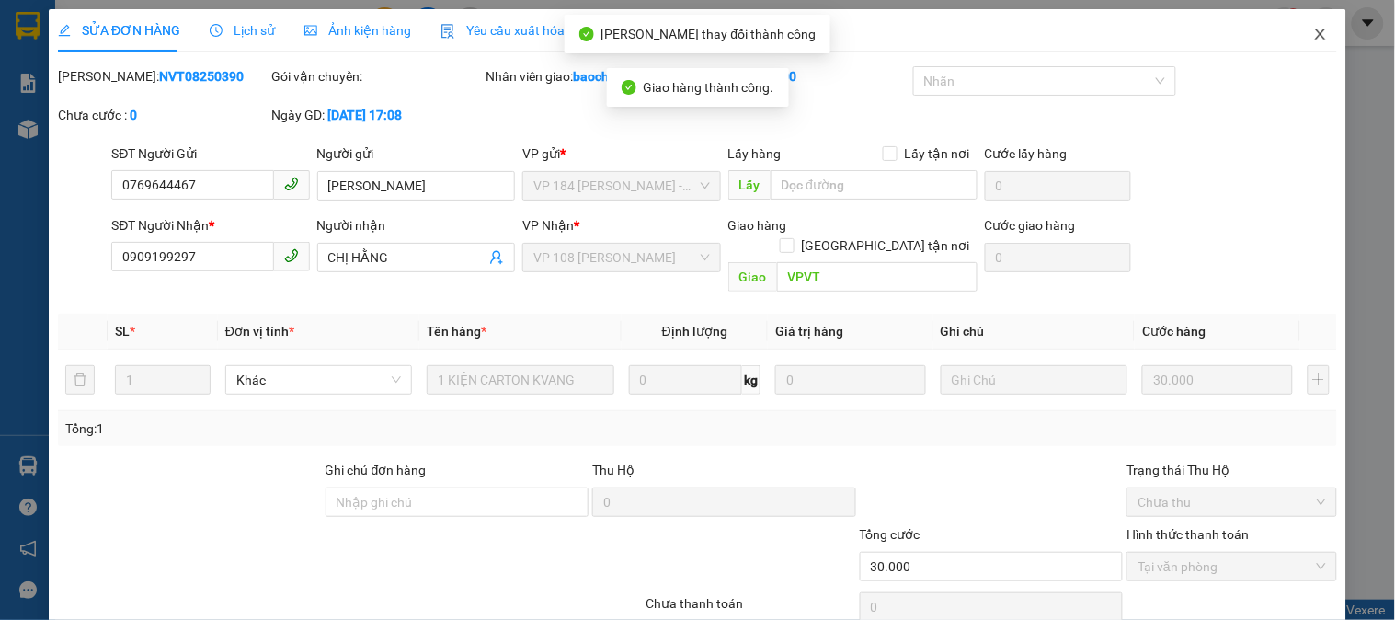
click at [1315, 34] on span "Close" at bounding box center [1321, 35] width 52 height 52
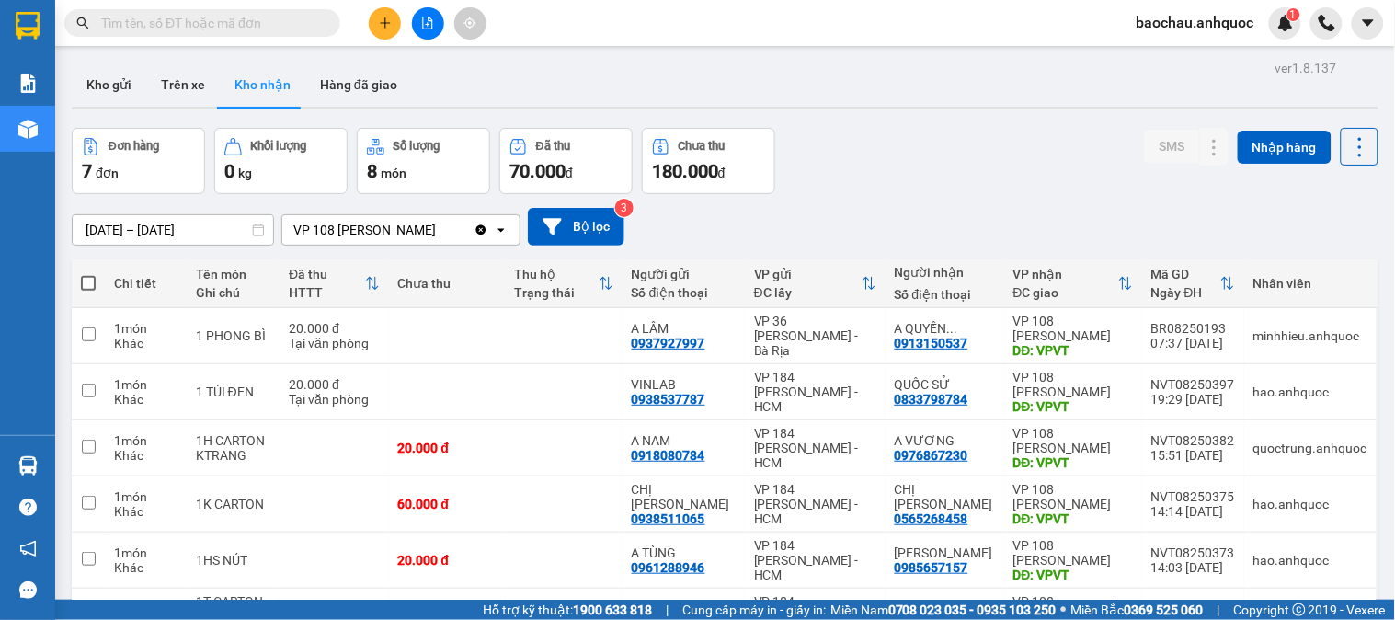
click at [382, 21] on icon "plus" at bounding box center [385, 23] width 13 height 13
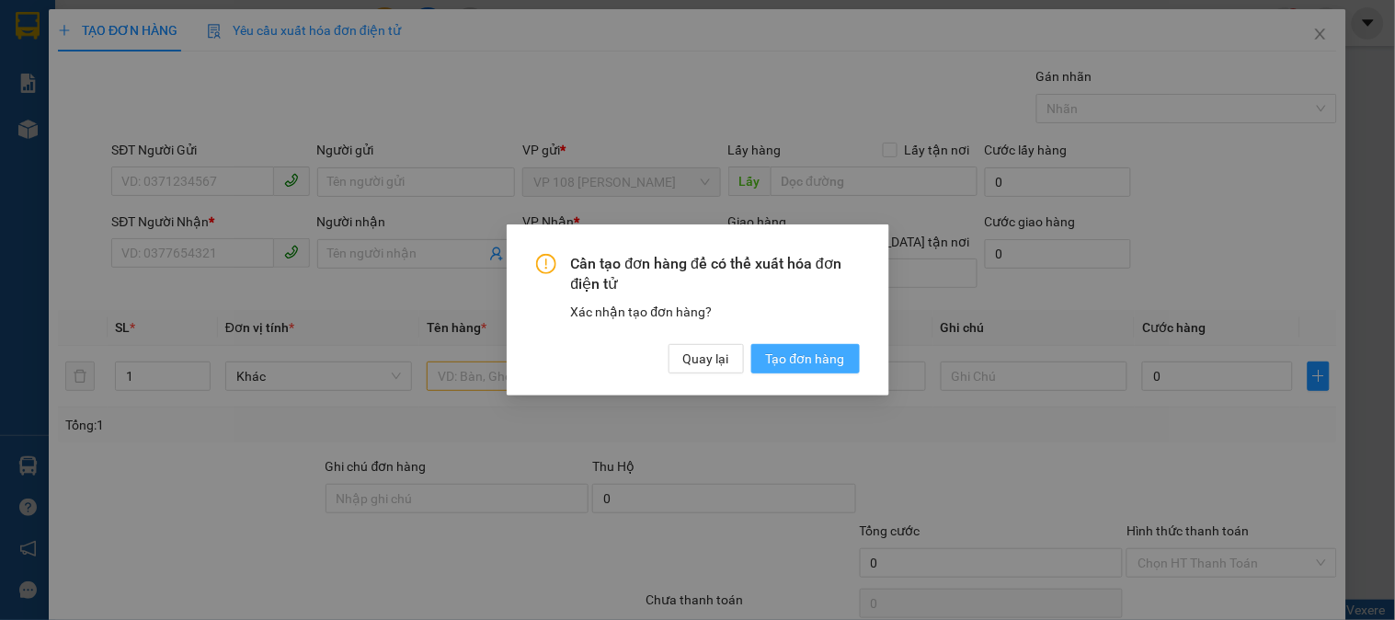
click at [807, 364] on span "Tạo đơn hàng" at bounding box center [805, 359] width 79 height 20
click at [807, 355] on span "Tạo đơn hàng" at bounding box center [805, 359] width 79 height 20
click at [780, 355] on span "Tạo đơn hàng" at bounding box center [805, 359] width 79 height 20
click at [782, 355] on span "Tạo đơn hàng" at bounding box center [805, 359] width 79 height 20
click at [688, 354] on span "Quay lại" at bounding box center [706, 359] width 46 height 20
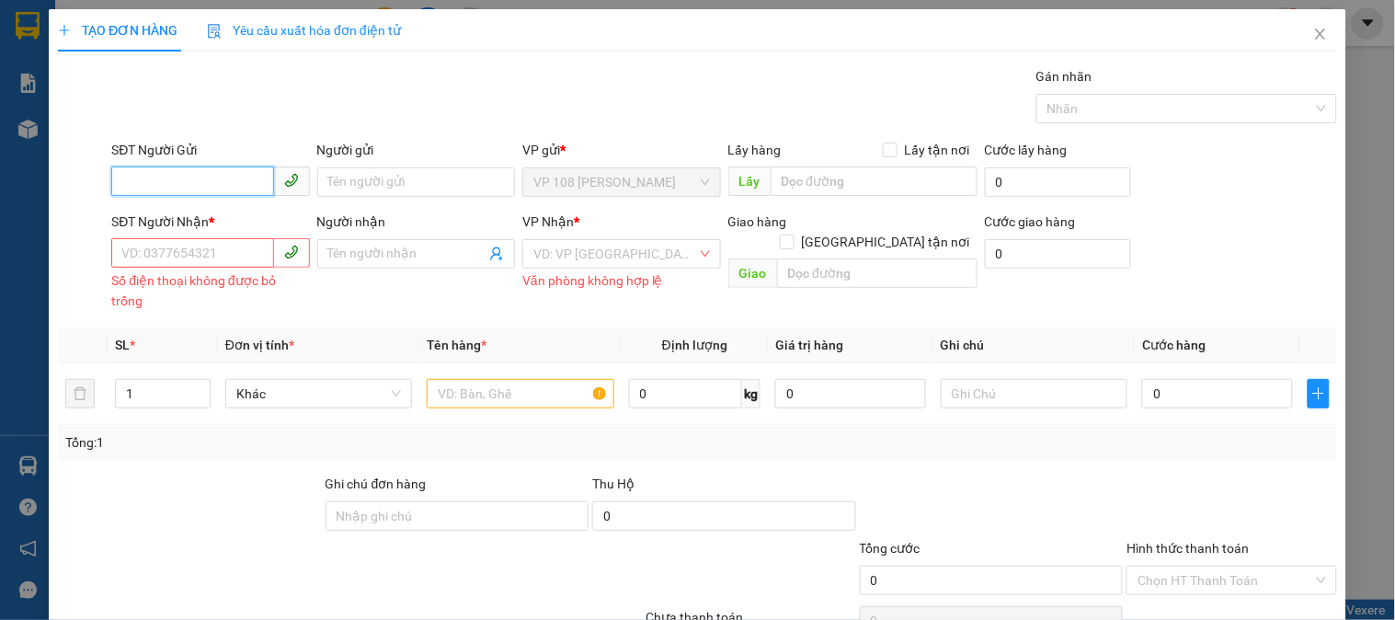
click at [173, 173] on input "SĐT Người Gửi" at bounding box center [192, 180] width 162 height 29
type input "078"
click at [172, 272] on div "Số điện thoại không được bỏ trống" at bounding box center [210, 290] width 198 height 40
click at [176, 255] on input "SĐT Người Nhận *" at bounding box center [192, 252] width 162 height 29
click at [177, 255] on input "SĐT Người Nhận *" at bounding box center [192, 252] width 162 height 29
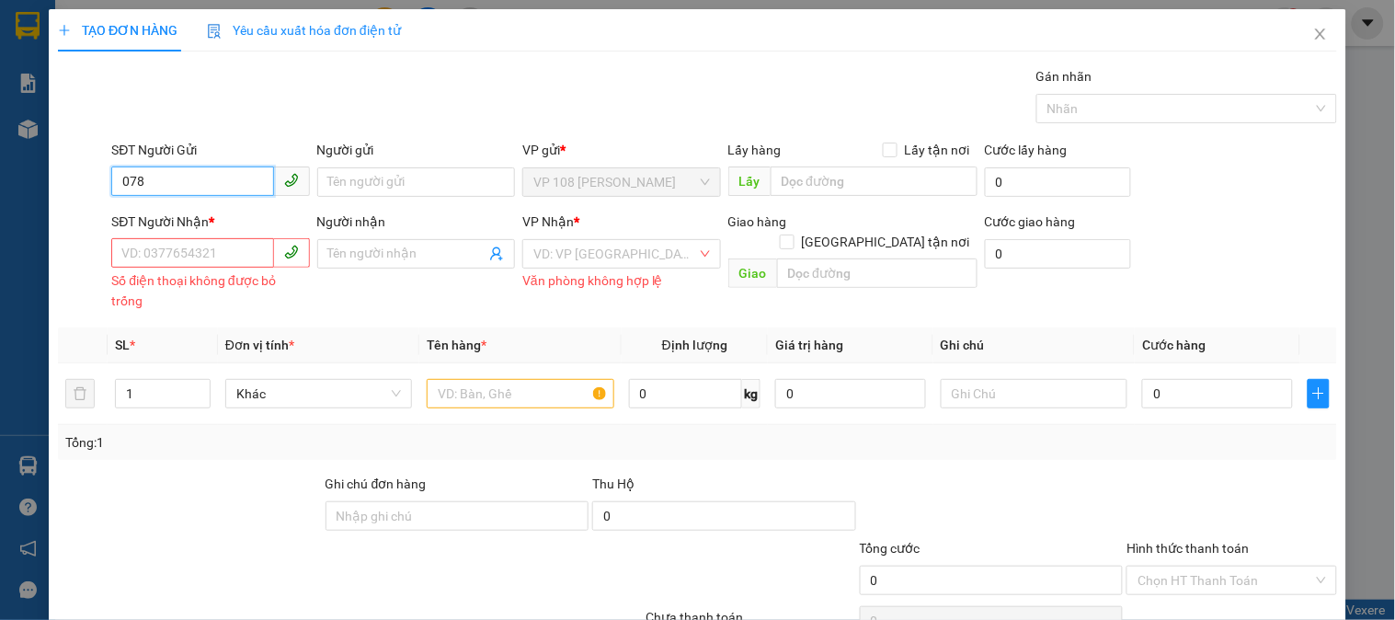
click at [182, 181] on input "078" at bounding box center [192, 180] width 162 height 29
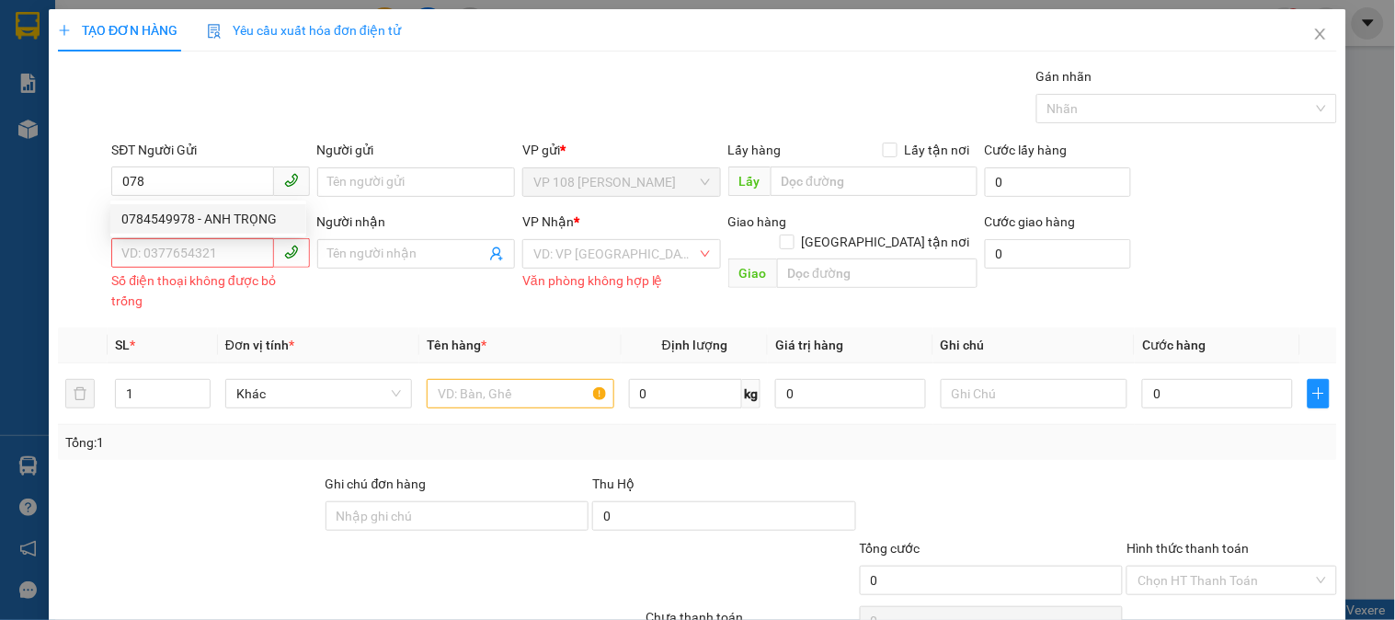
click at [420, 115] on div "Gán nhãn Nhãn" at bounding box center [724, 98] width 1233 height 64
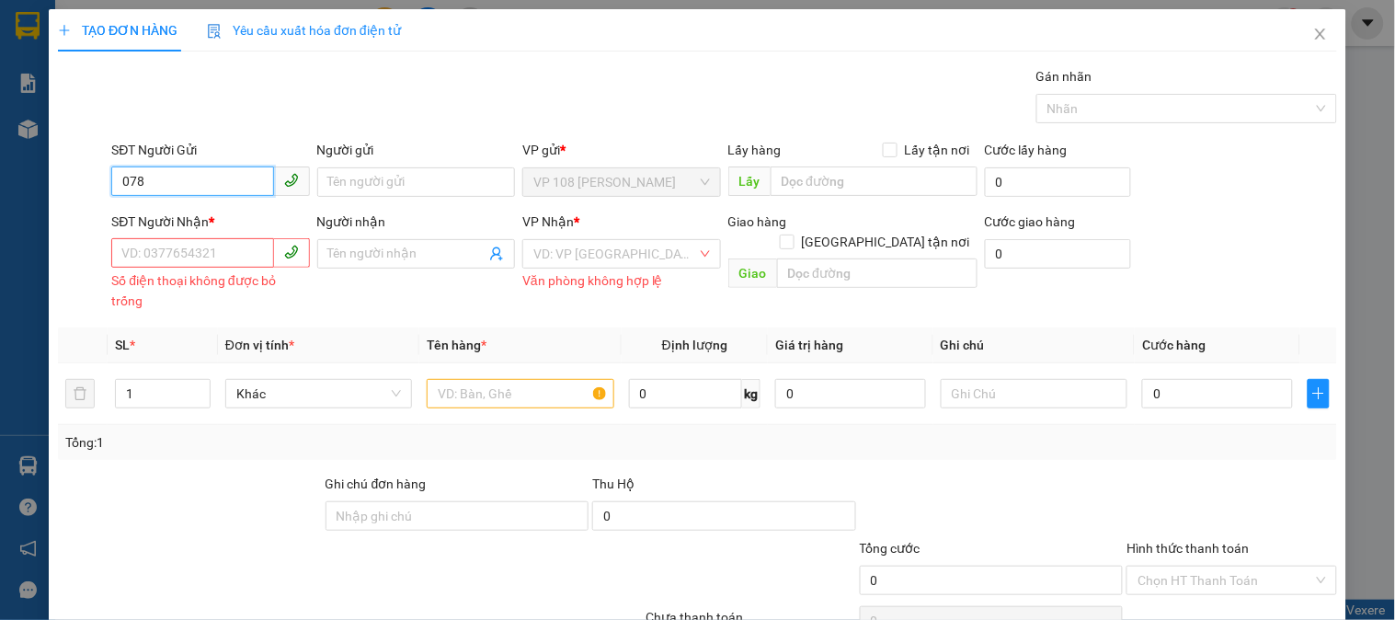
drag, startPoint x: 164, startPoint y: 182, endPoint x: 49, endPoint y: 190, distance: 115.3
click at [49, 190] on div "TẠO ĐƠN HÀNG Yêu cầu xuất hóa đơn điện tử Transit Pickup Surcharge Ids Transit …" at bounding box center [698, 352] width 1298 height 687
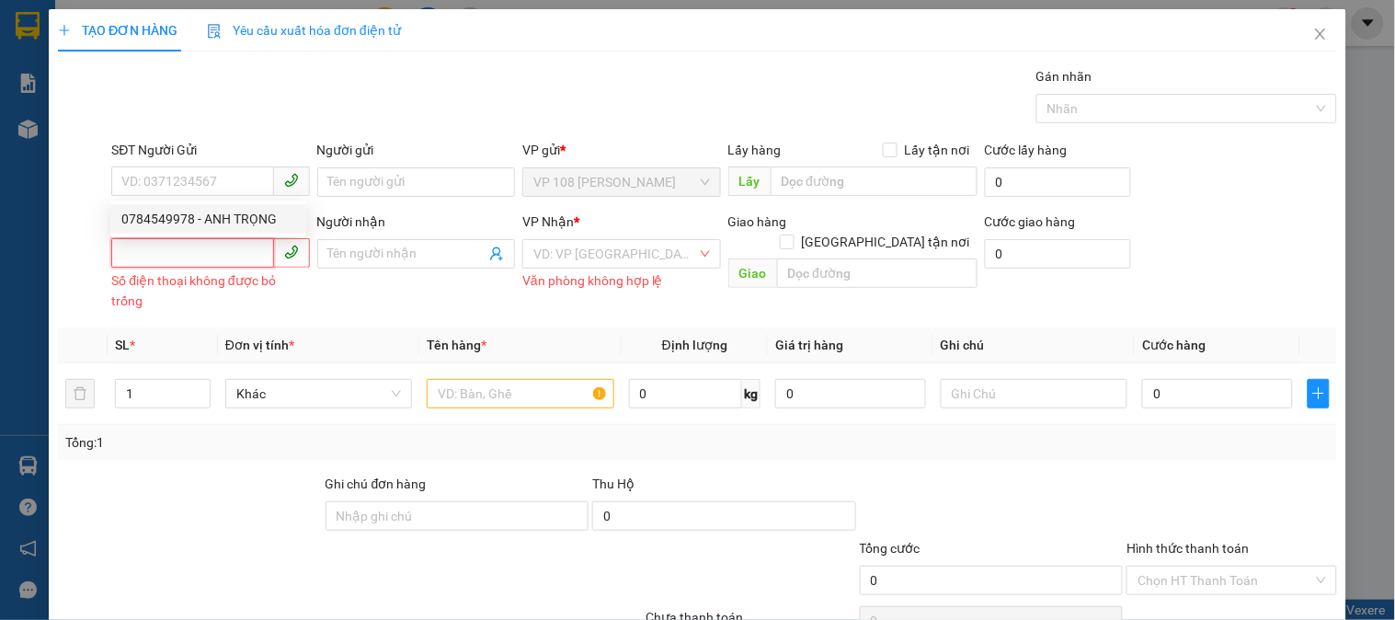
click at [233, 264] on input "SĐT Người Nhận *" at bounding box center [192, 252] width 162 height 29
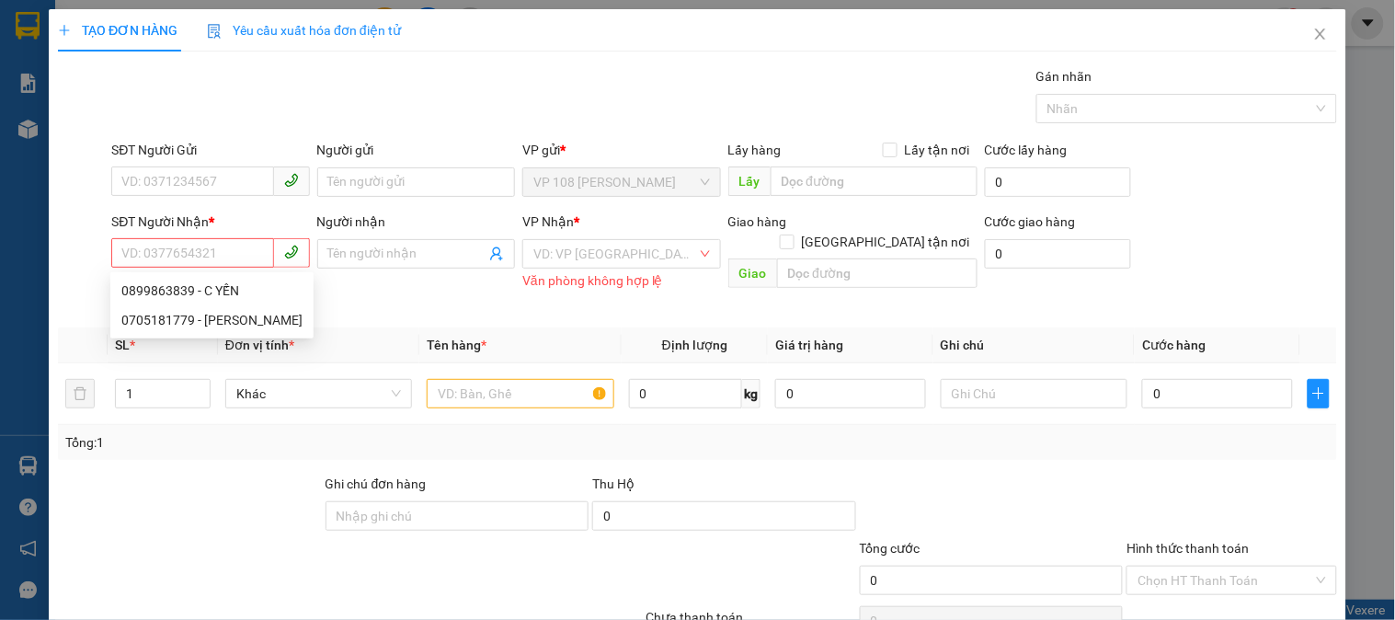
click at [379, 289] on div "Người nhận Tên người nhận" at bounding box center [416, 263] width 205 height 102
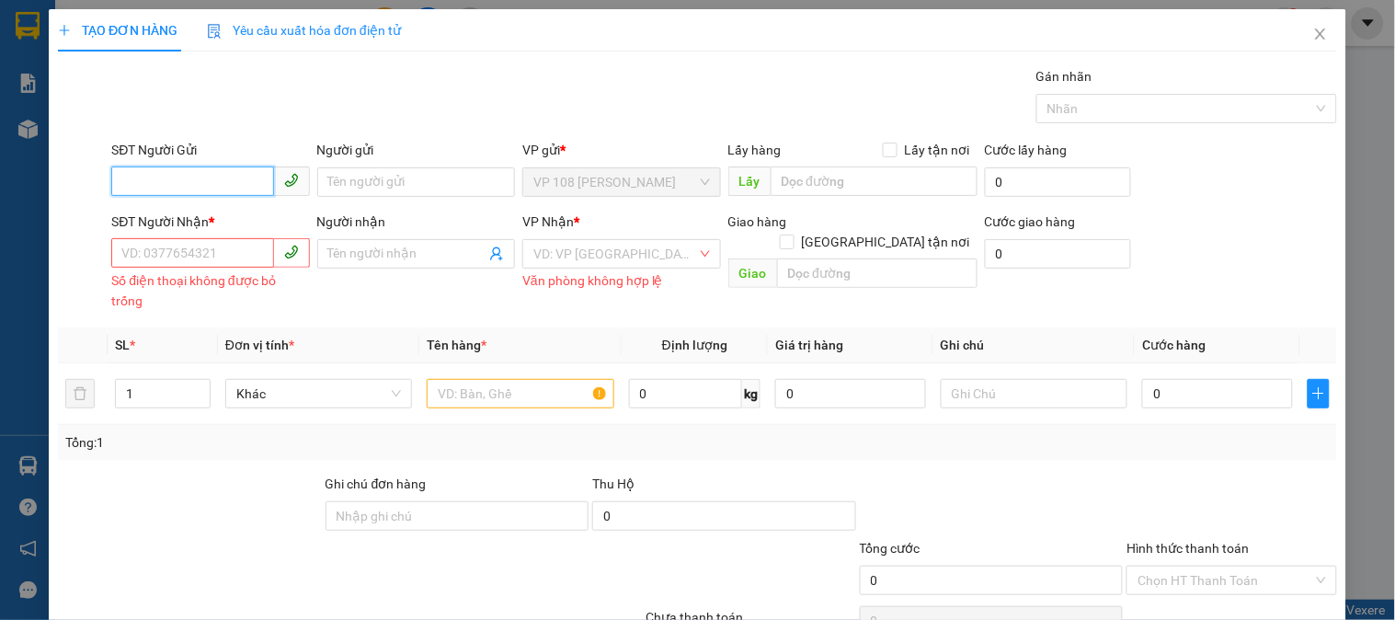
click at [223, 195] on input "SĐT Người Gửi" at bounding box center [192, 180] width 162 height 29
click at [605, 189] on span "VP 108 [PERSON_NAME]" at bounding box center [621, 182] width 176 height 28
click at [589, 260] on input "search" at bounding box center [614, 254] width 163 height 28
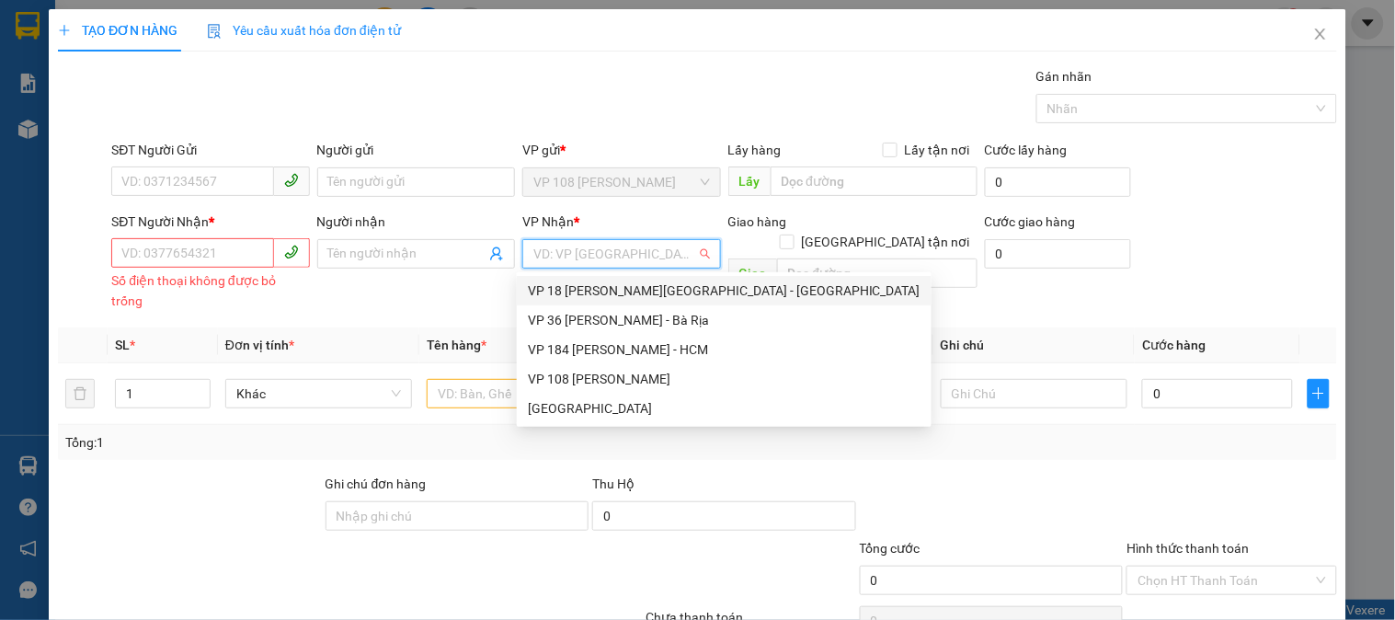
click at [589, 260] on input "search" at bounding box center [614, 254] width 163 height 28
click at [231, 191] on div "SĐT Người Gửi VD: 0371234567" at bounding box center [210, 172] width 198 height 64
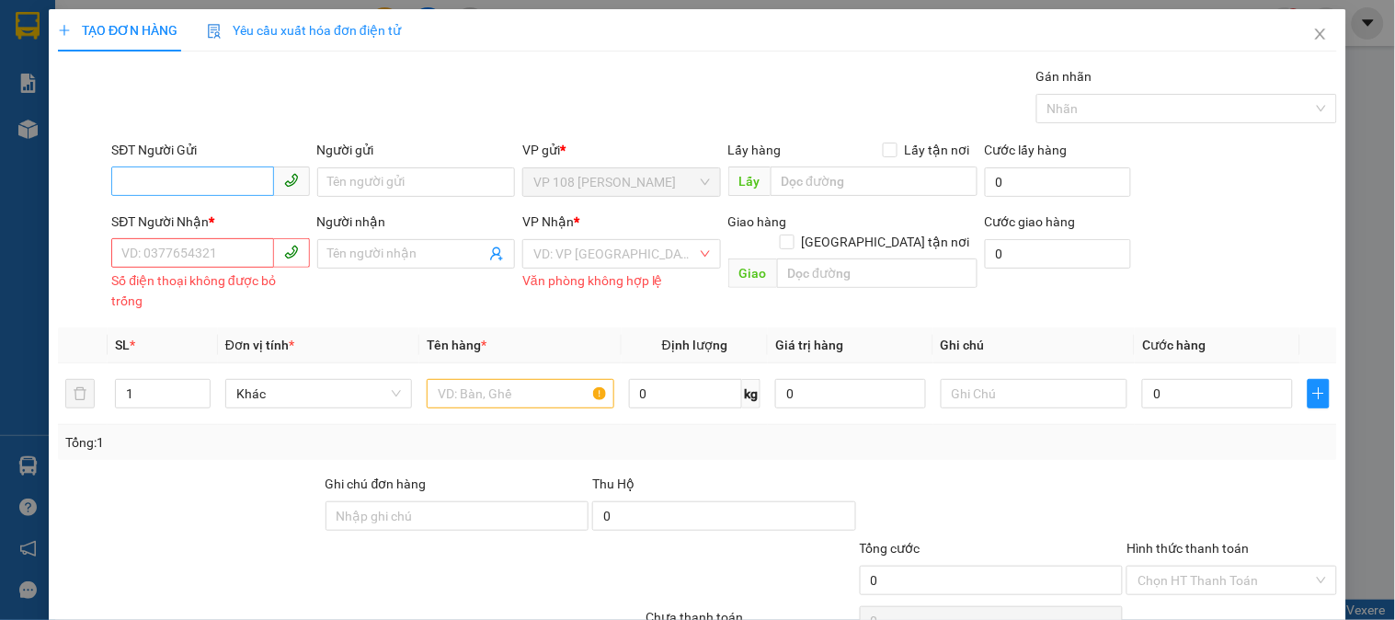
click at [231, 189] on input "SĐT Người Gửi" at bounding box center [192, 180] width 162 height 29
click at [1311, 18] on span "Close" at bounding box center [1321, 35] width 52 height 52
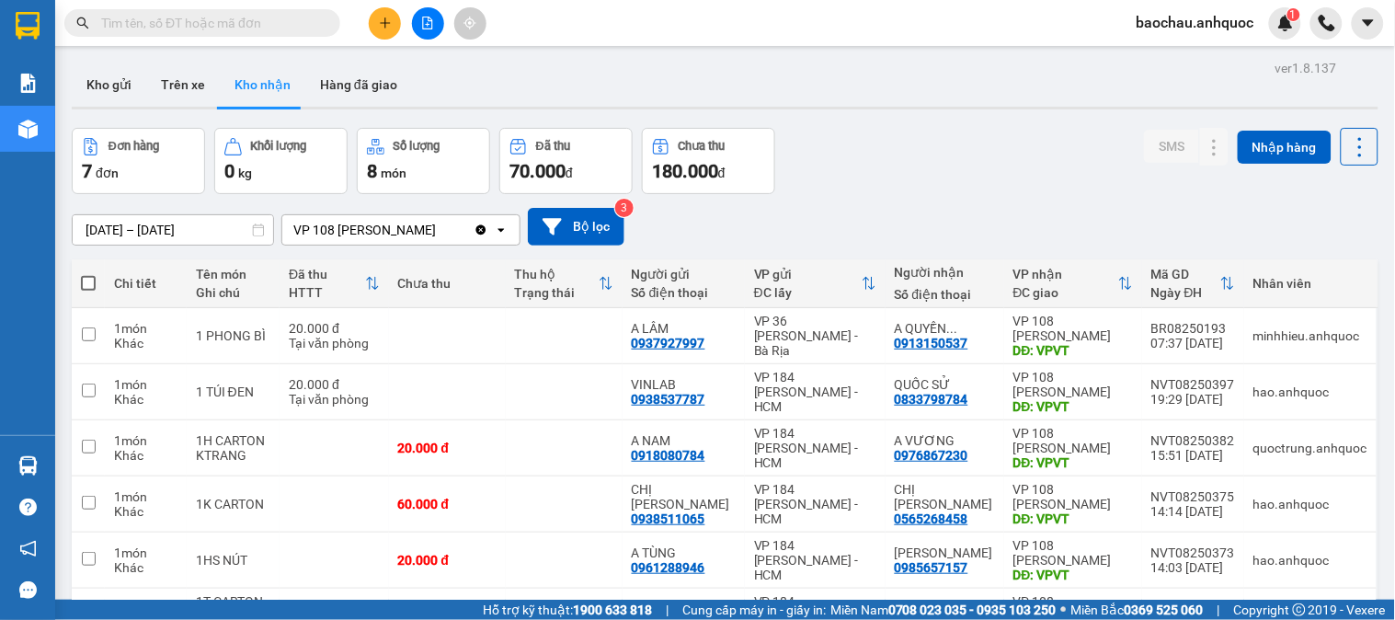
click at [176, 23] on input "text" at bounding box center [209, 23] width 217 height 20
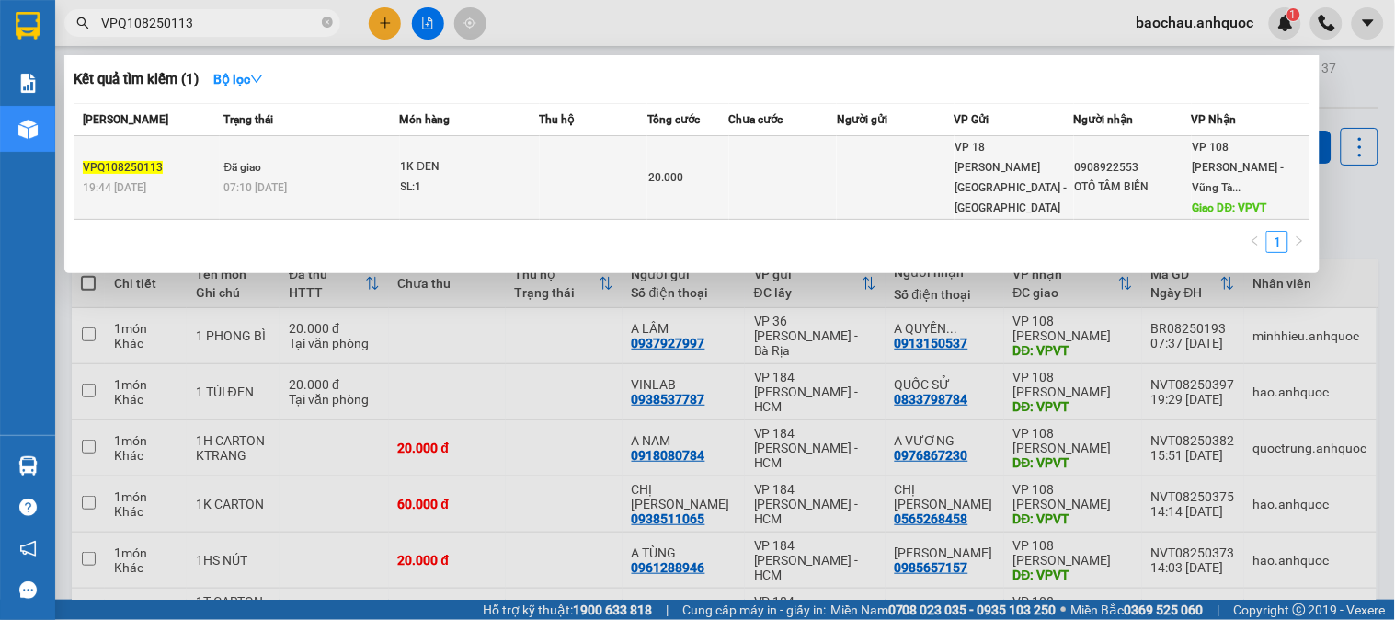
type input "VPQ108250113"
click at [368, 185] on div "07:10 [DATE]" at bounding box center [311, 187] width 175 height 20
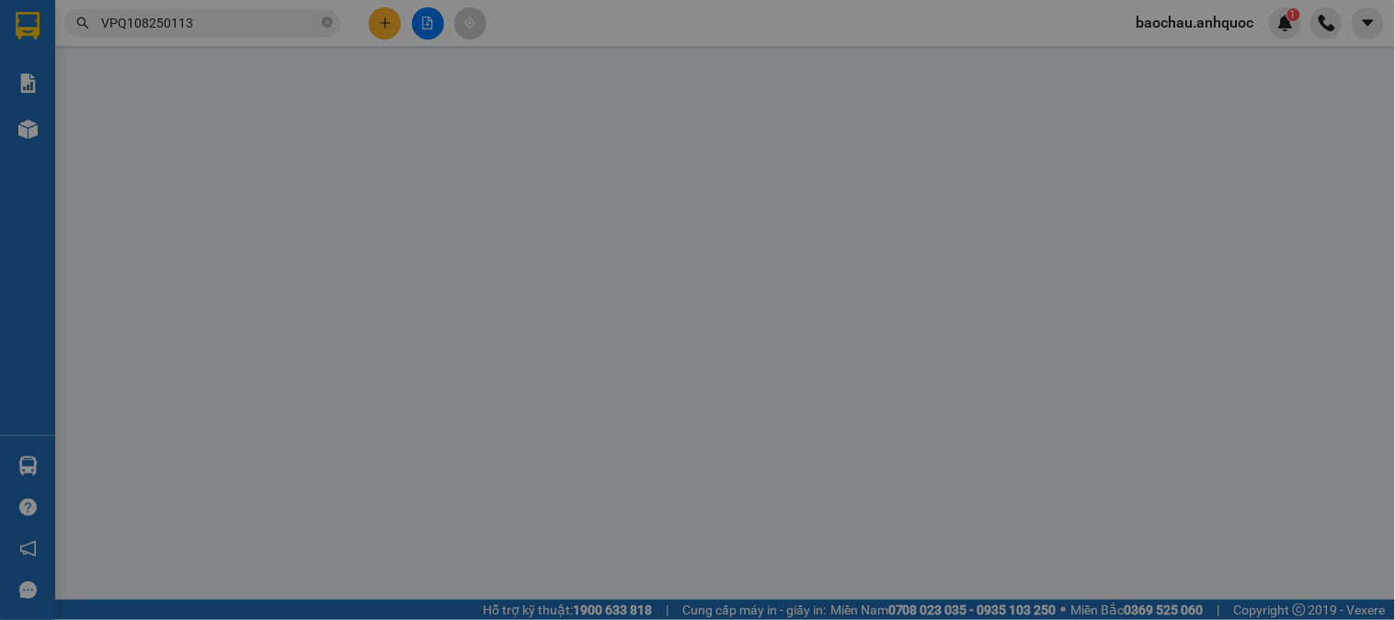
type input "0908922553"
type input "OTÔ TÂM BIỂN"
type input "VPVT"
type input "20.000"
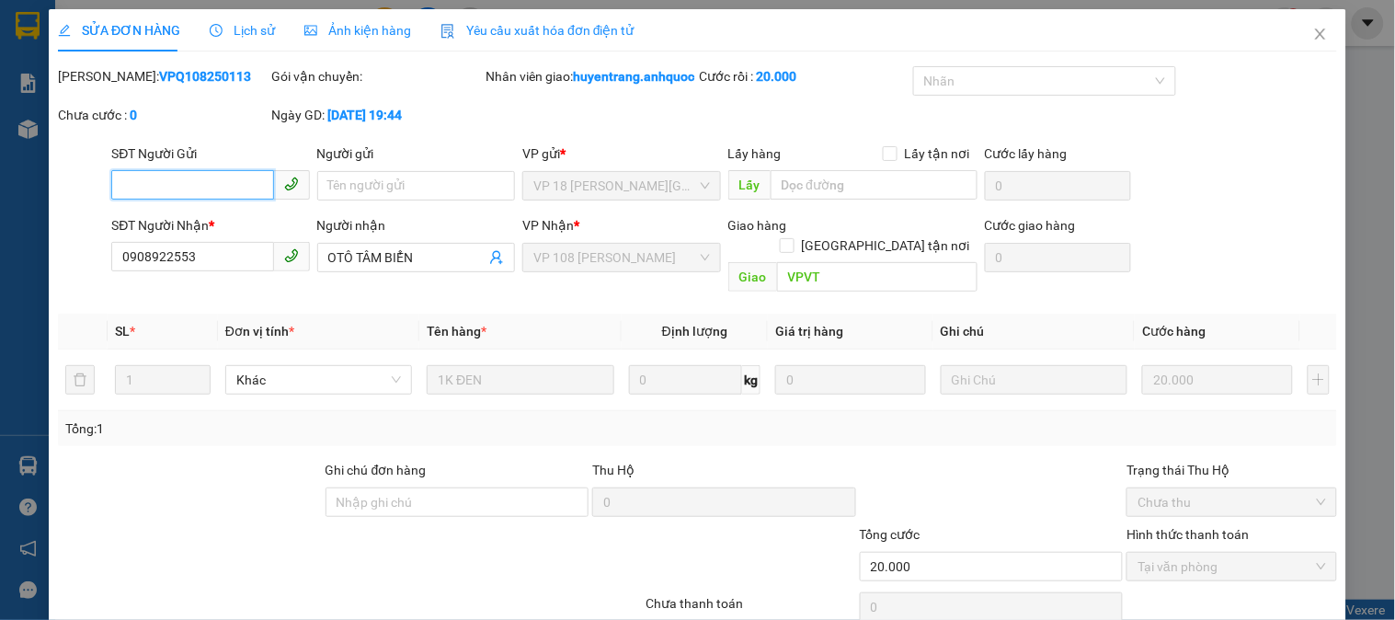
checkbox input "true"
click at [250, 30] on span "Lịch sử" at bounding box center [242, 30] width 65 height 15
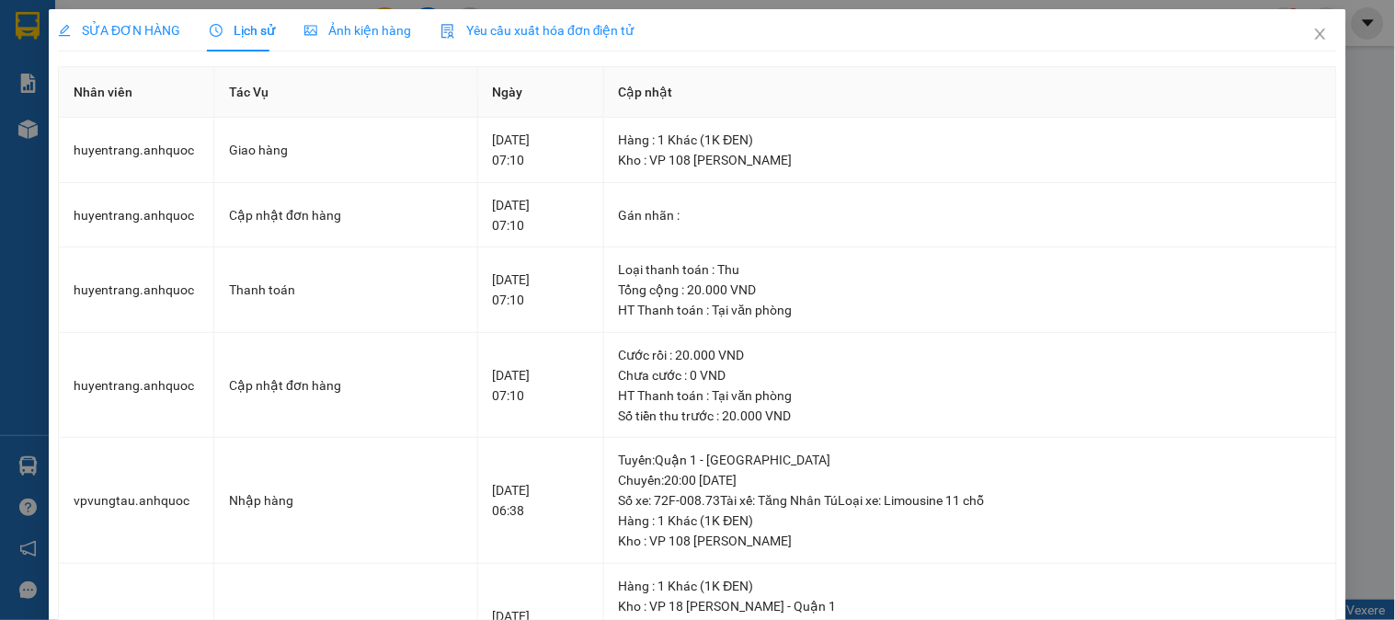
click at [250, 30] on span "Lịch sử" at bounding box center [242, 30] width 65 height 15
click at [1313, 28] on icon "close" at bounding box center [1320, 34] width 15 height 15
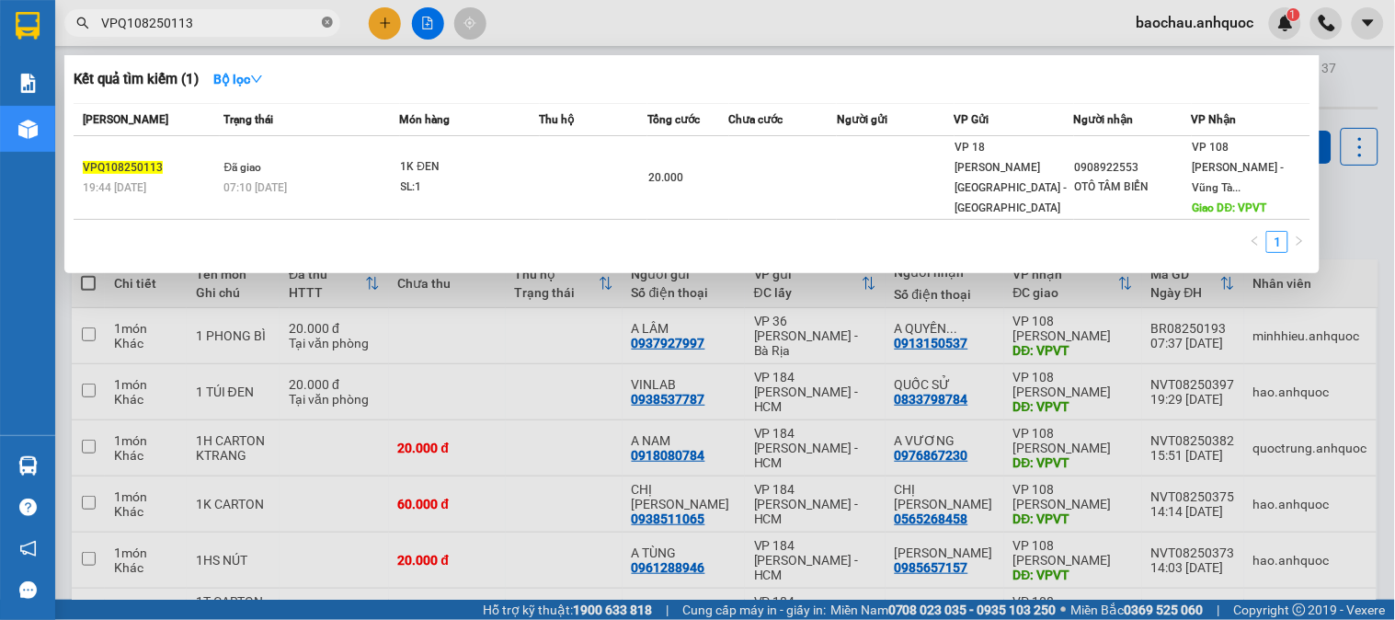
click at [323, 24] on icon "close-circle" at bounding box center [327, 22] width 11 height 11
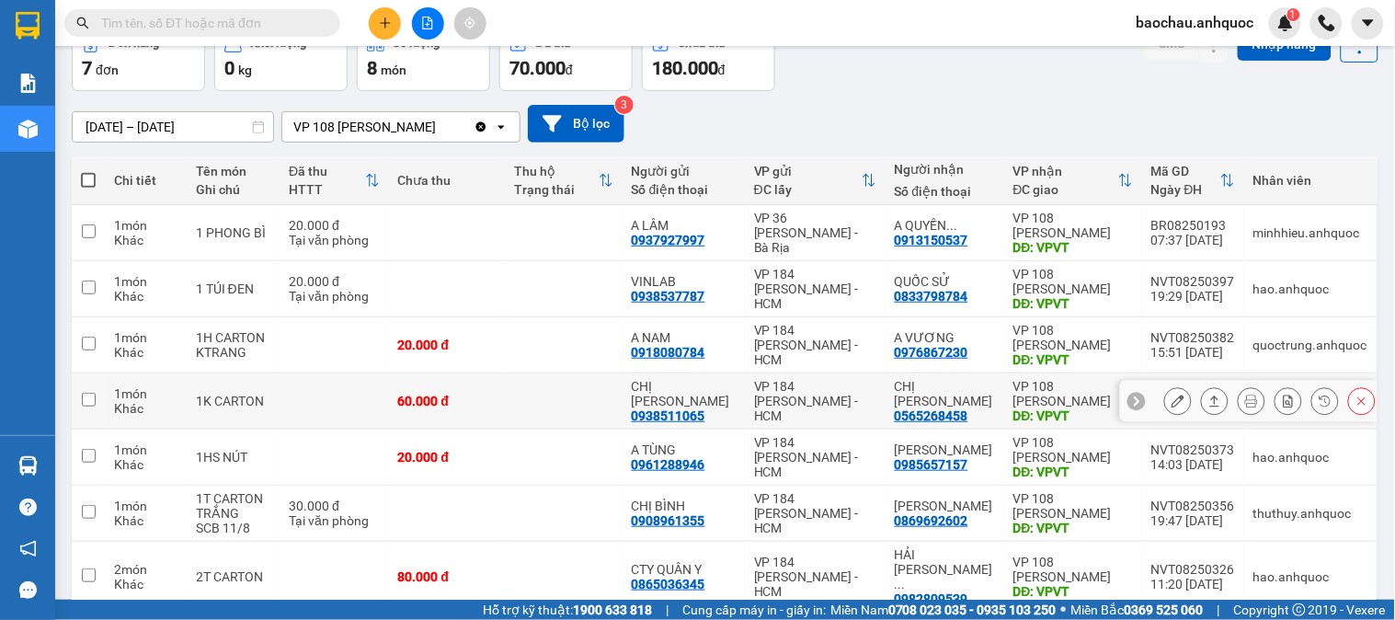
scroll to position [177, 0]
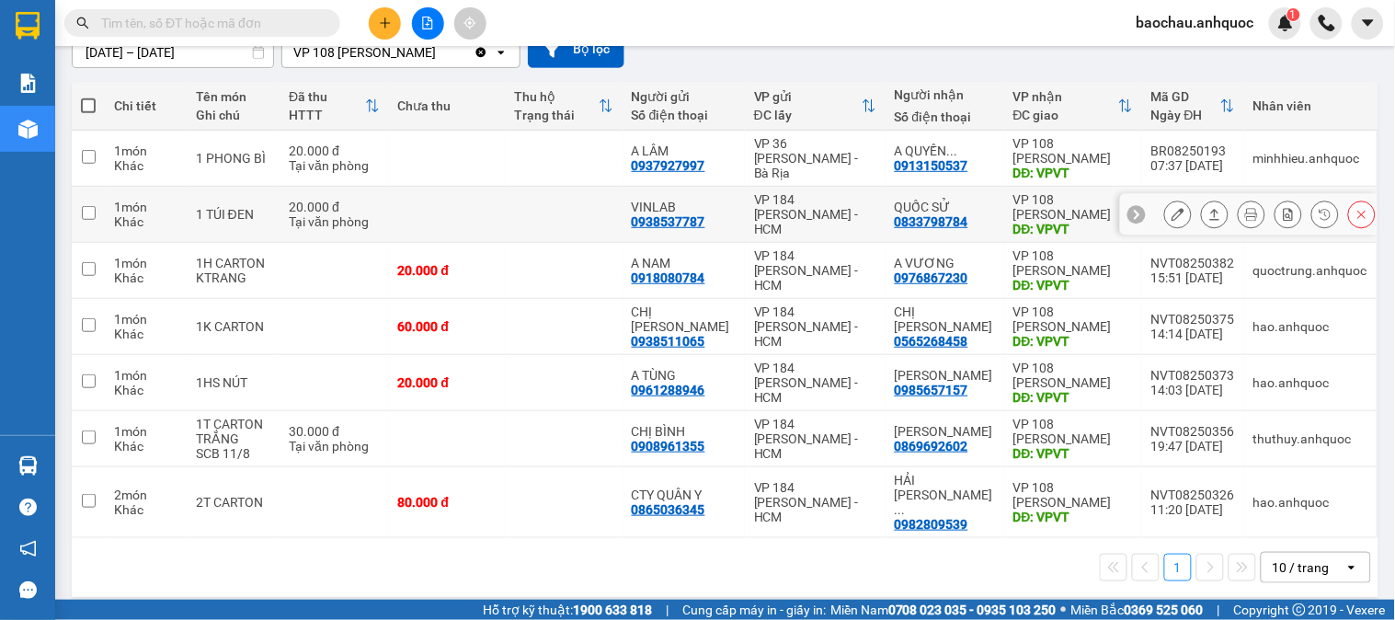
click at [1165, 209] on button at bounding box center [1178, 215] width 26 height 32
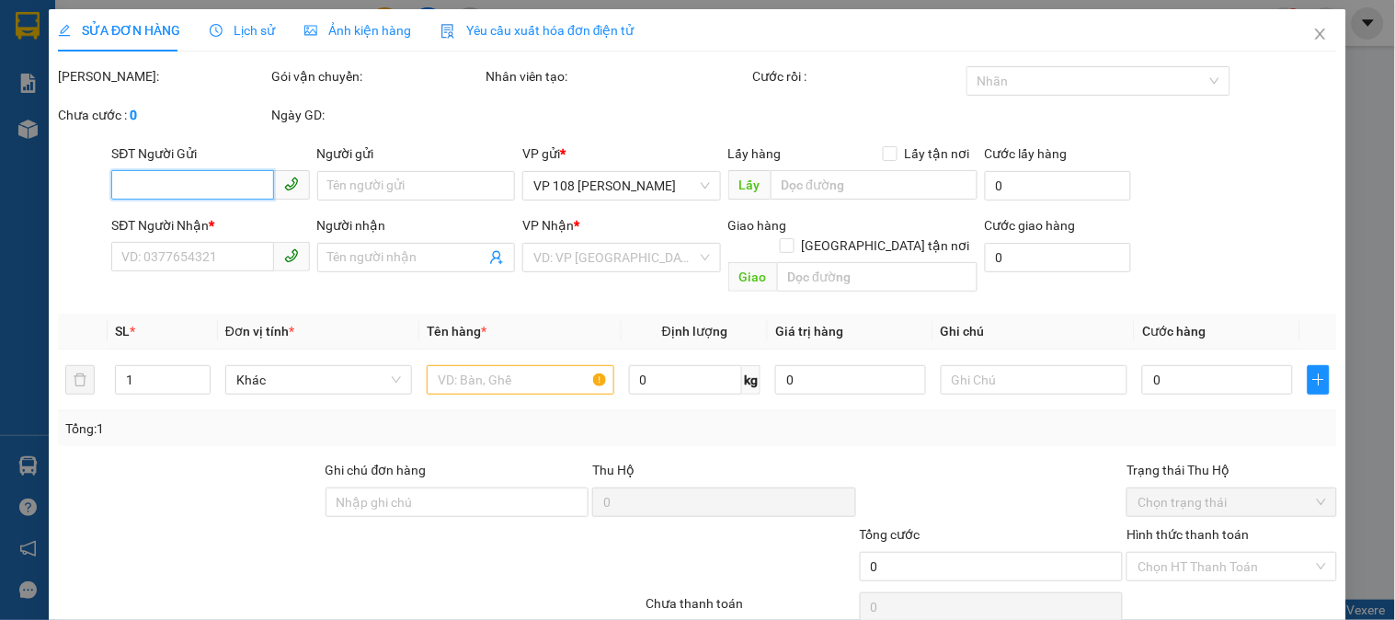
type input "0938537787"
type input "VINLAB"
type input "0833798784"
type input "QUỐC SỬ"
type input "VPVT"
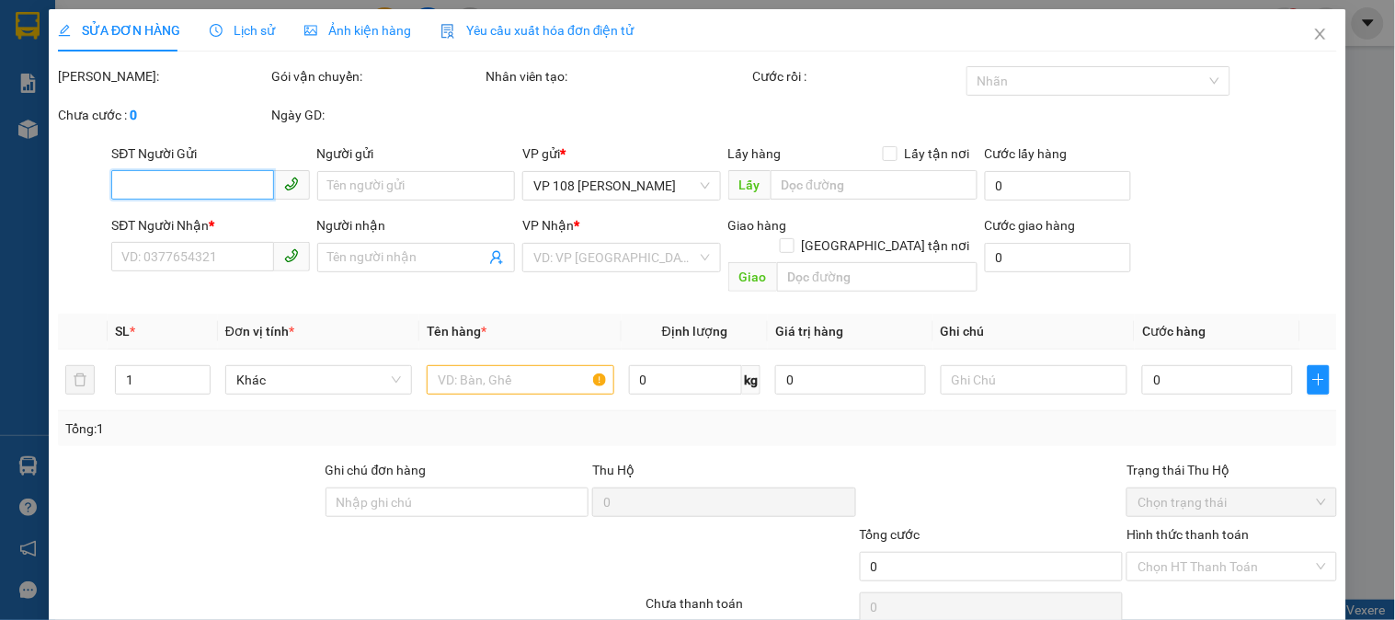
type input "TM 12/8 VP 184 HẢO"
type input "20.000"
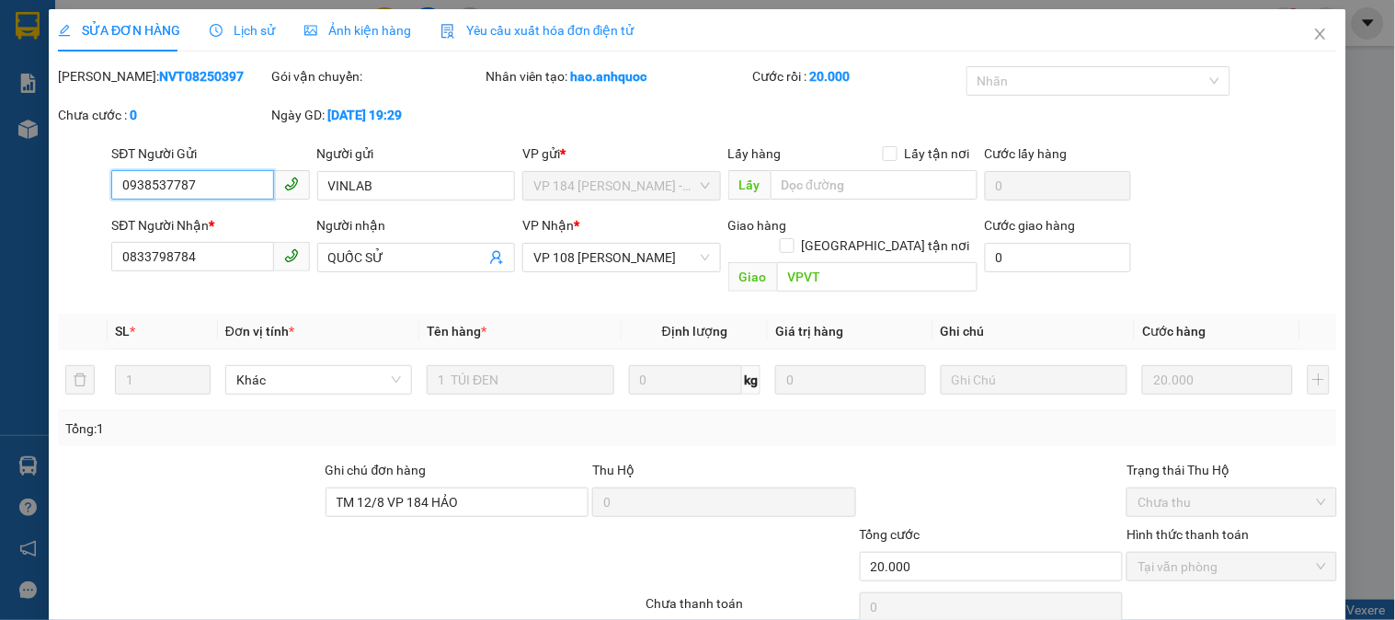
scroll to position [64, 0]
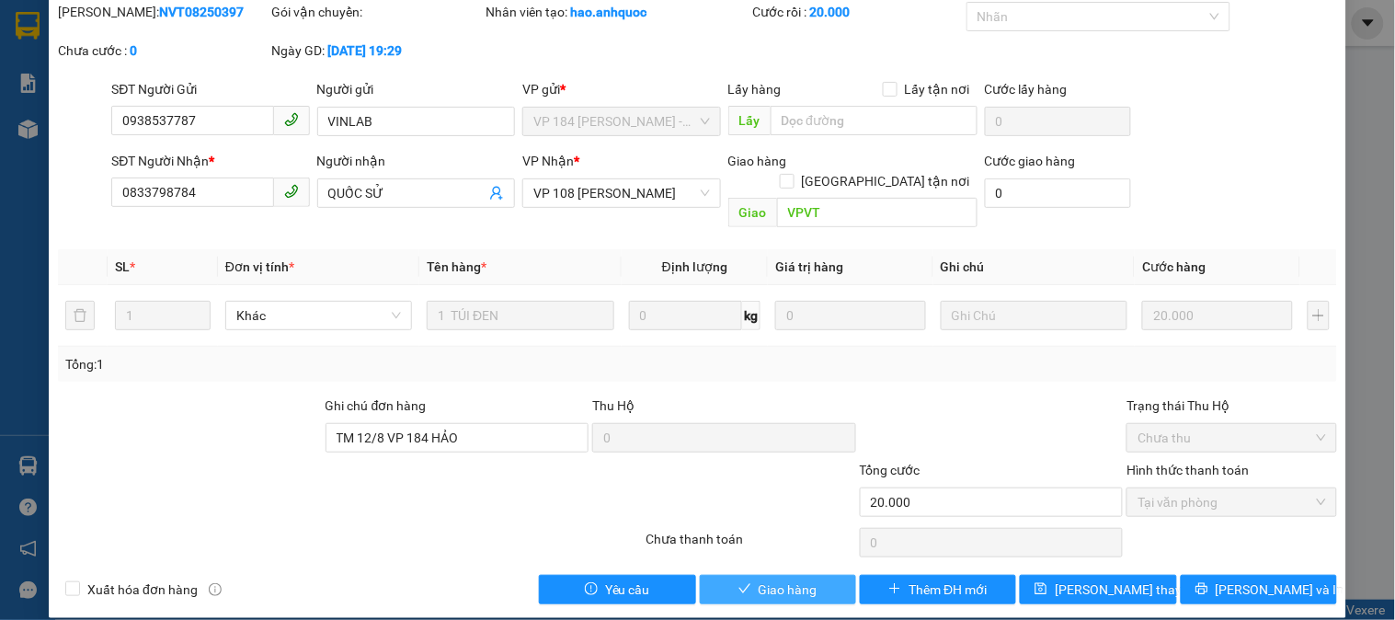
click at [739, 582] on icon "check" at bounding box center [745, 588] width 13 height 13
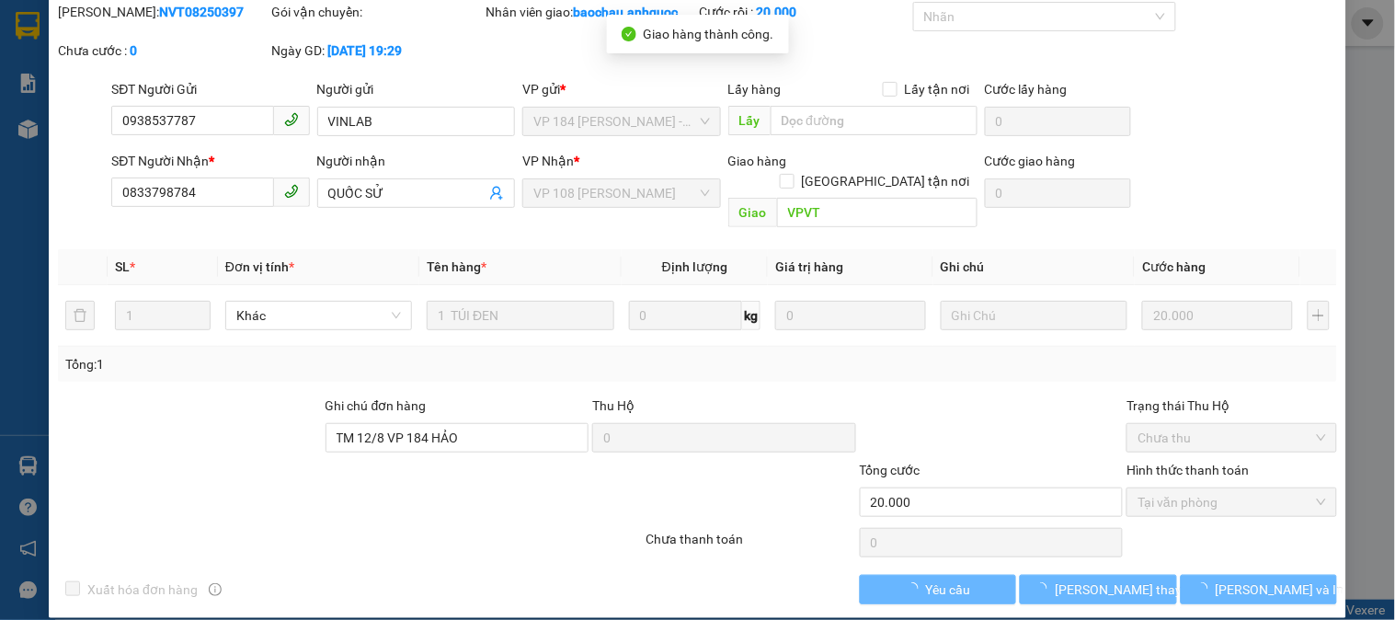
scroll to position [0, 0]
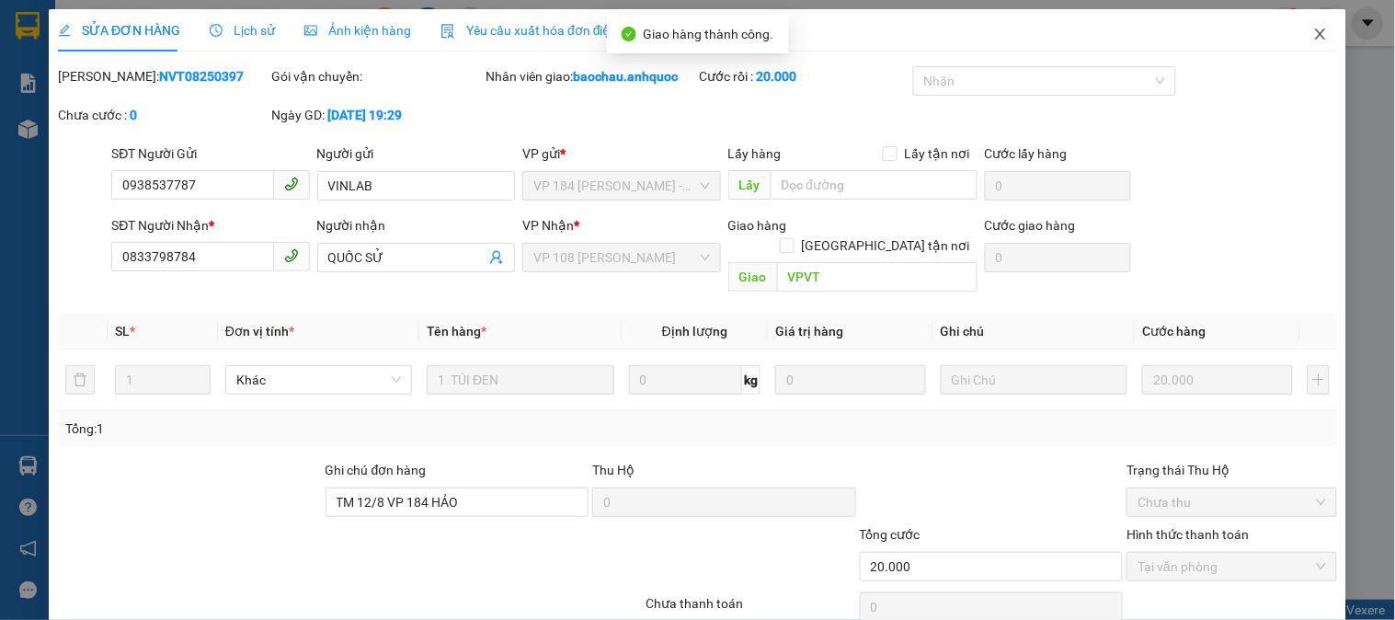
click at [1295, 35] on span "Close" at bounding box center [1321, 35] width 52 height 52
